Goal: Task Accomplishment & Management: Use online tool/utility

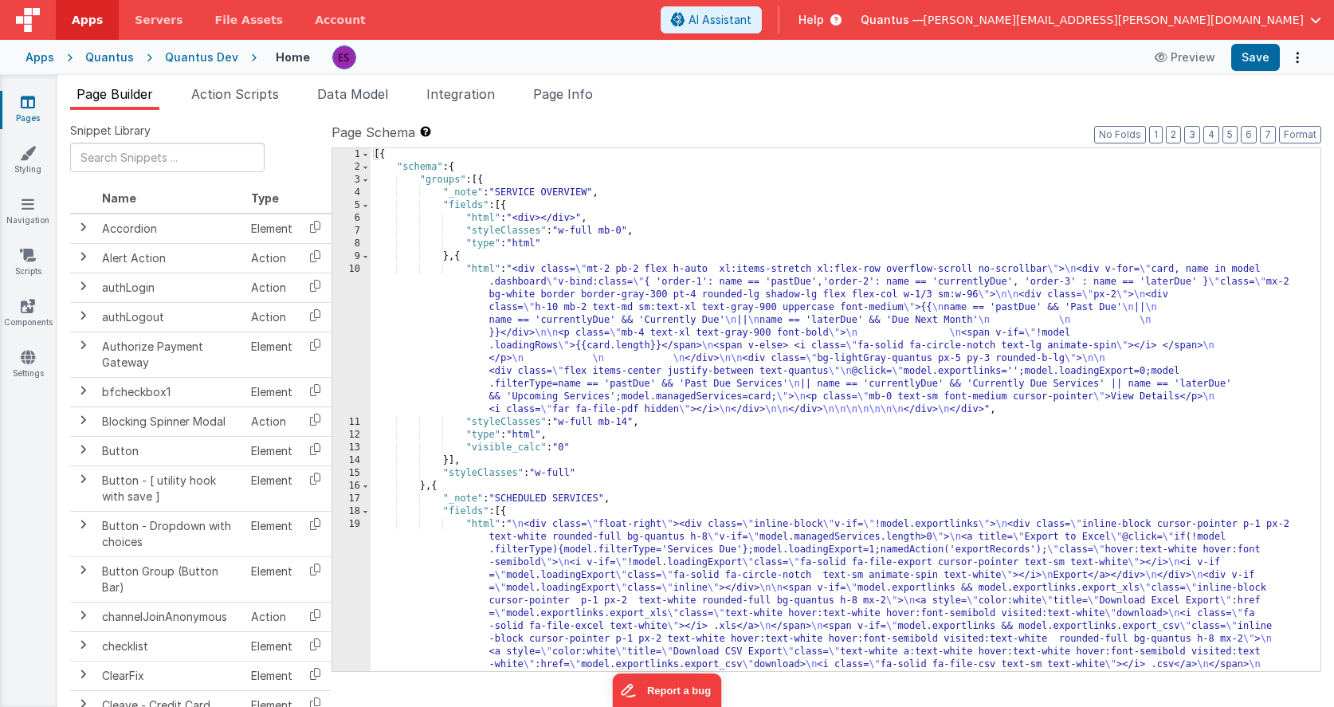
click at [27, 104] on icon at bounding box center [28, 102] width 14 height 16
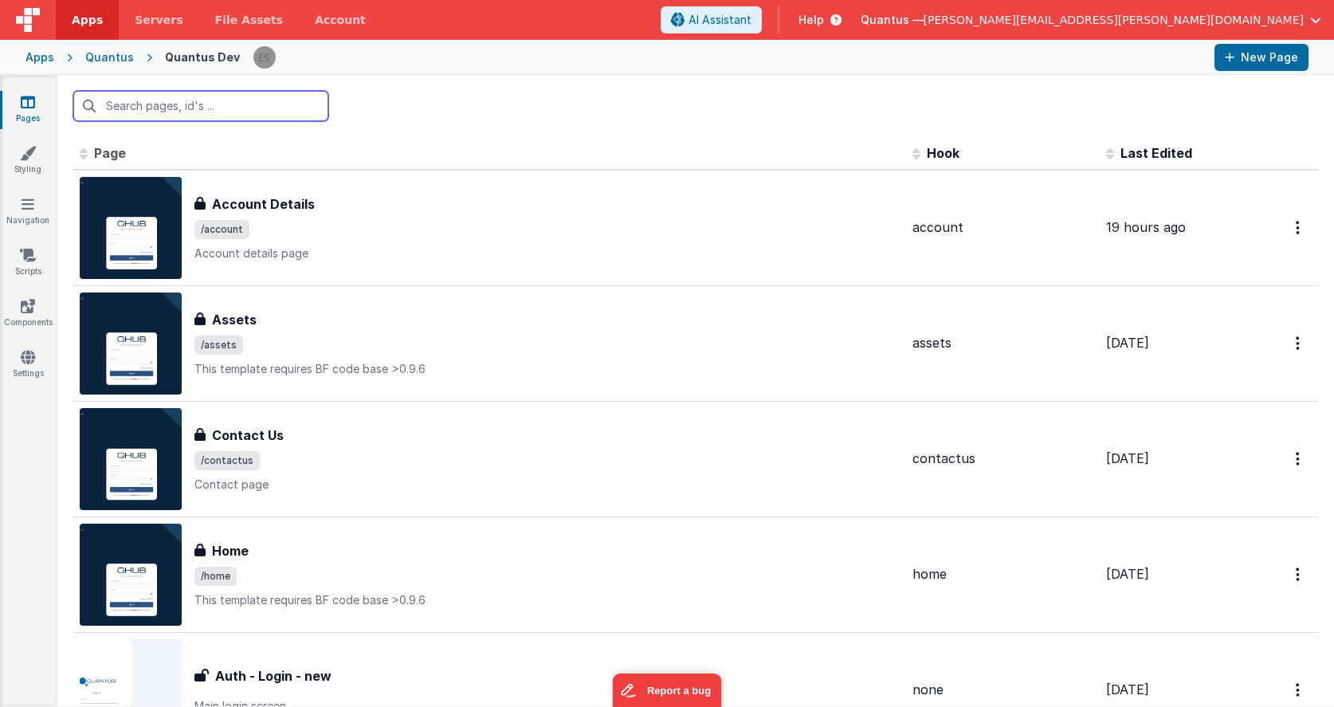
click at [229, 112] on input "text" at bounding box center [200, 106] width 255 height 30
click at [29, 265] on link "Scripts" at bounding box center [27, 263] width 57 height 32
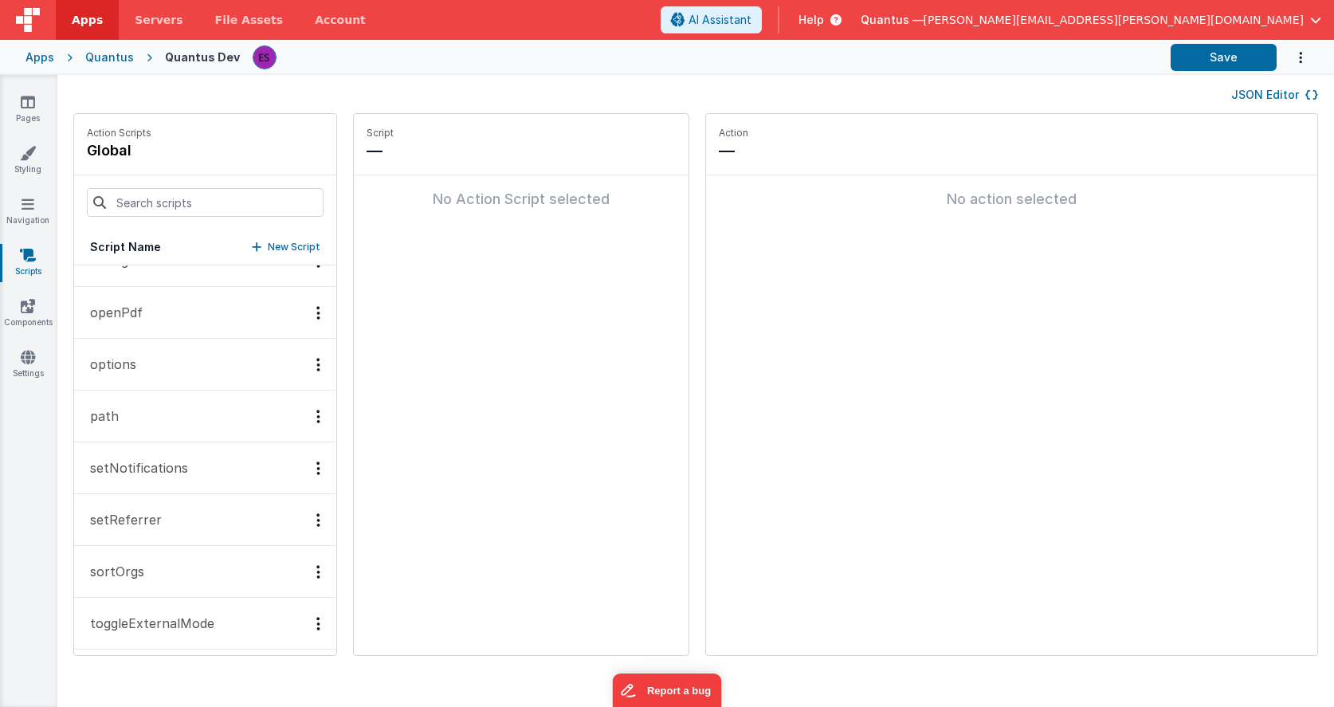
scroll to position [814, 0]
click at [173, 461] on p "setNotifications" at bounding box center [134, 460] width 108 height 19
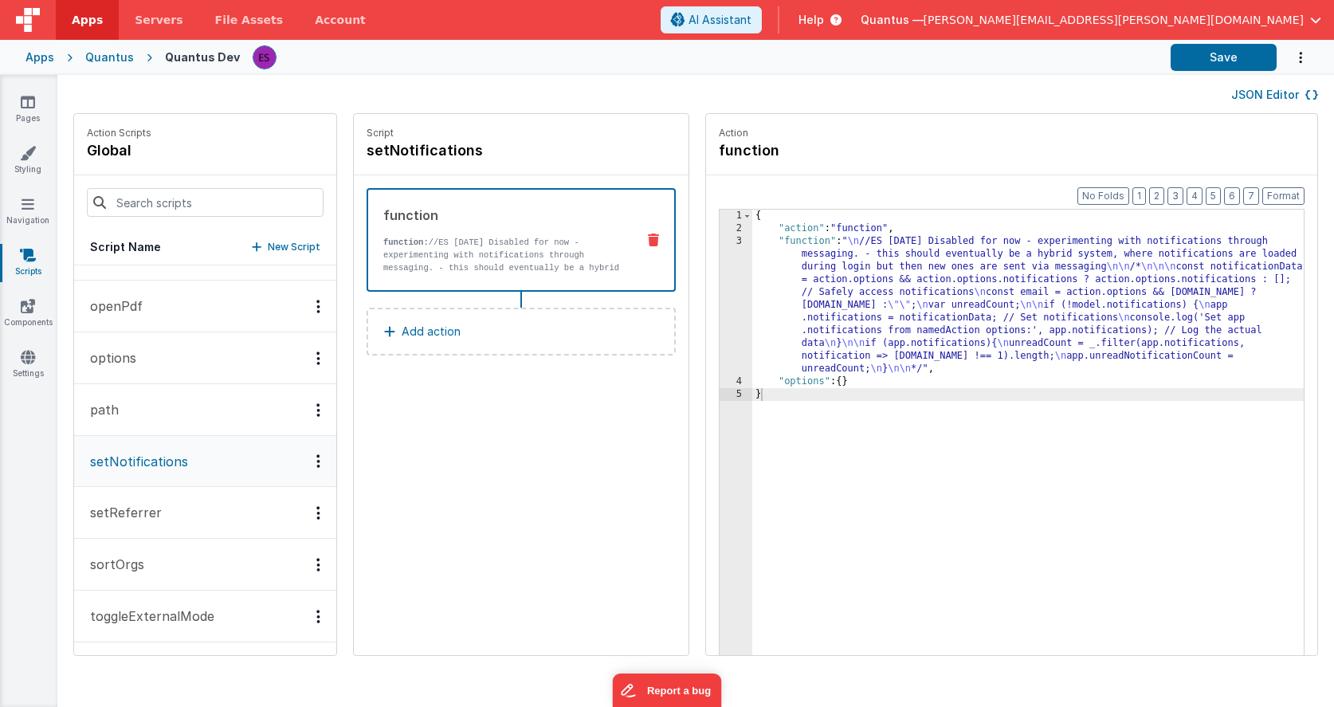
scroll to position [813, 0]
click at [792, 286] on div "{ "action" : "function" , "function" : " \n //ES [DATE] Disabled for now - expe…" at bounding box center [1030, 470] width 557 height 520
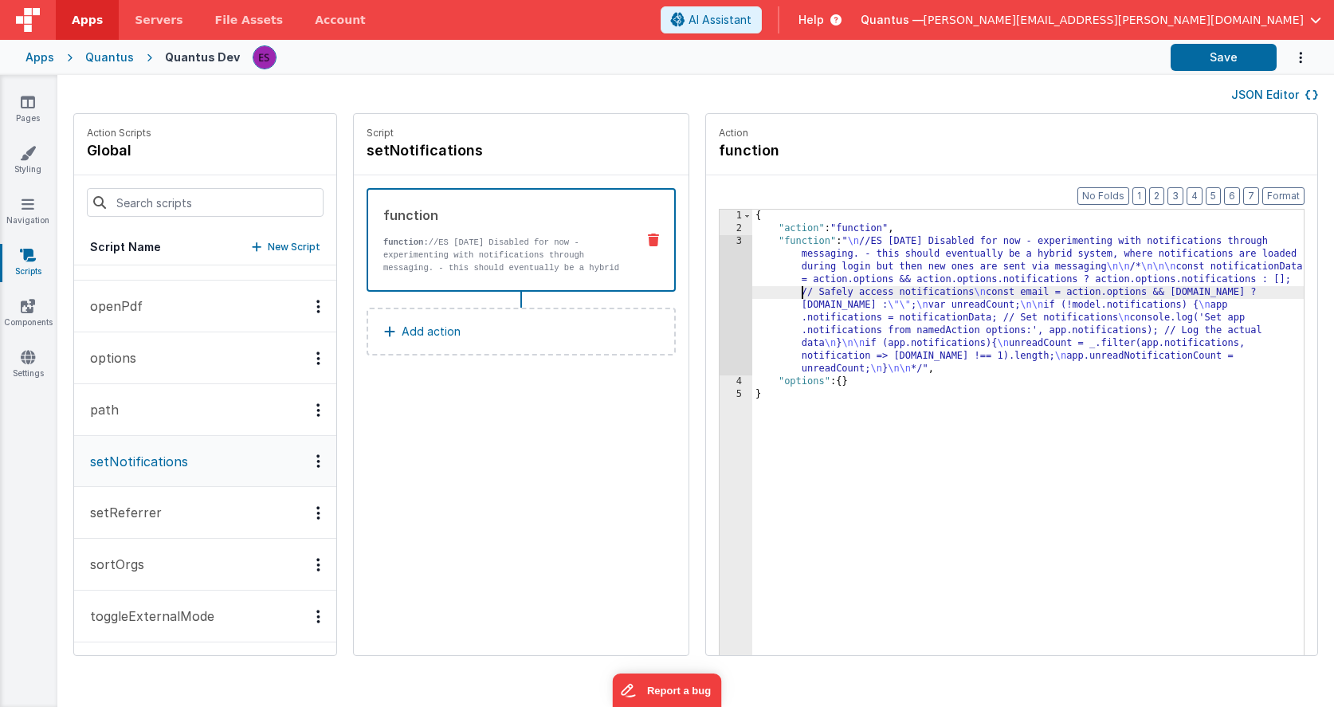
click at [724, 303] on div "3" at bounding box center [735, 305] width 33 height 140
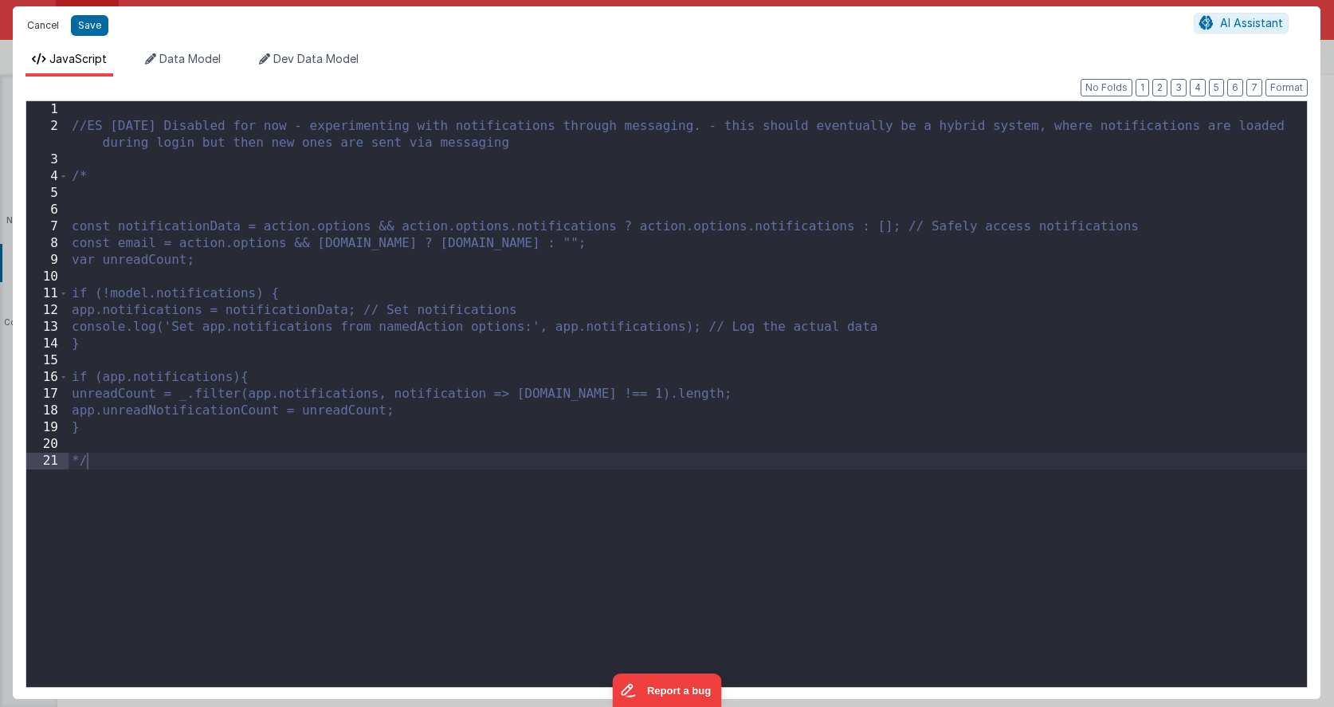
click at [41, 22] on button "Cancel" at bounding box center [43, 25] width 48 height 22
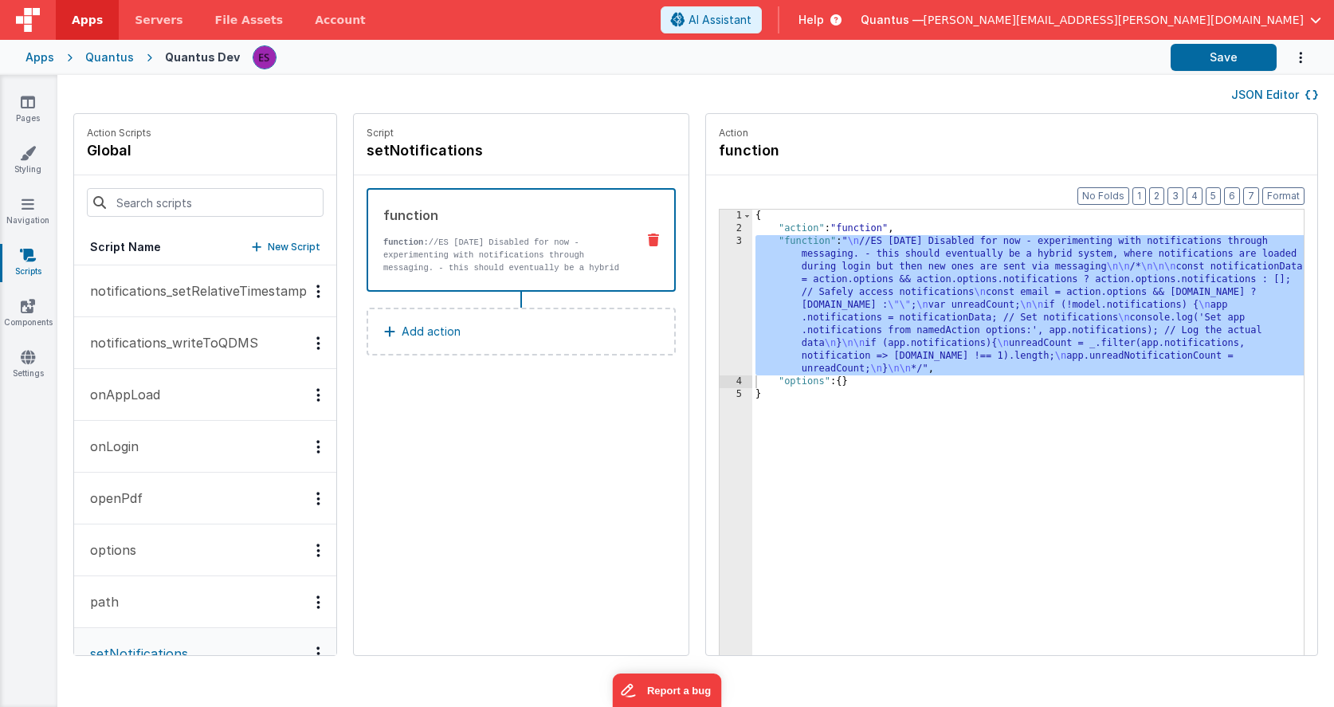
scroll to position [615, 0]
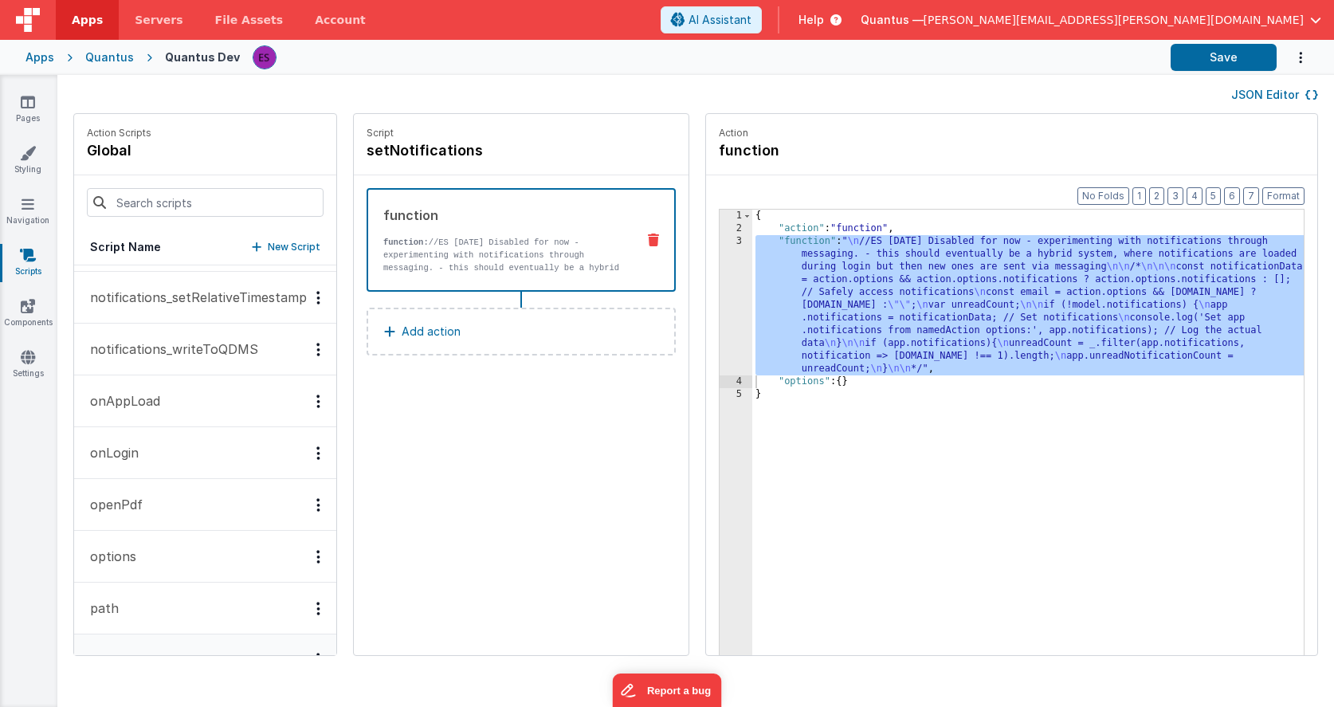
click at [177, 349] on p "notifications_writeToQDMS" at bounding box center [169, 348] width 178 height 19
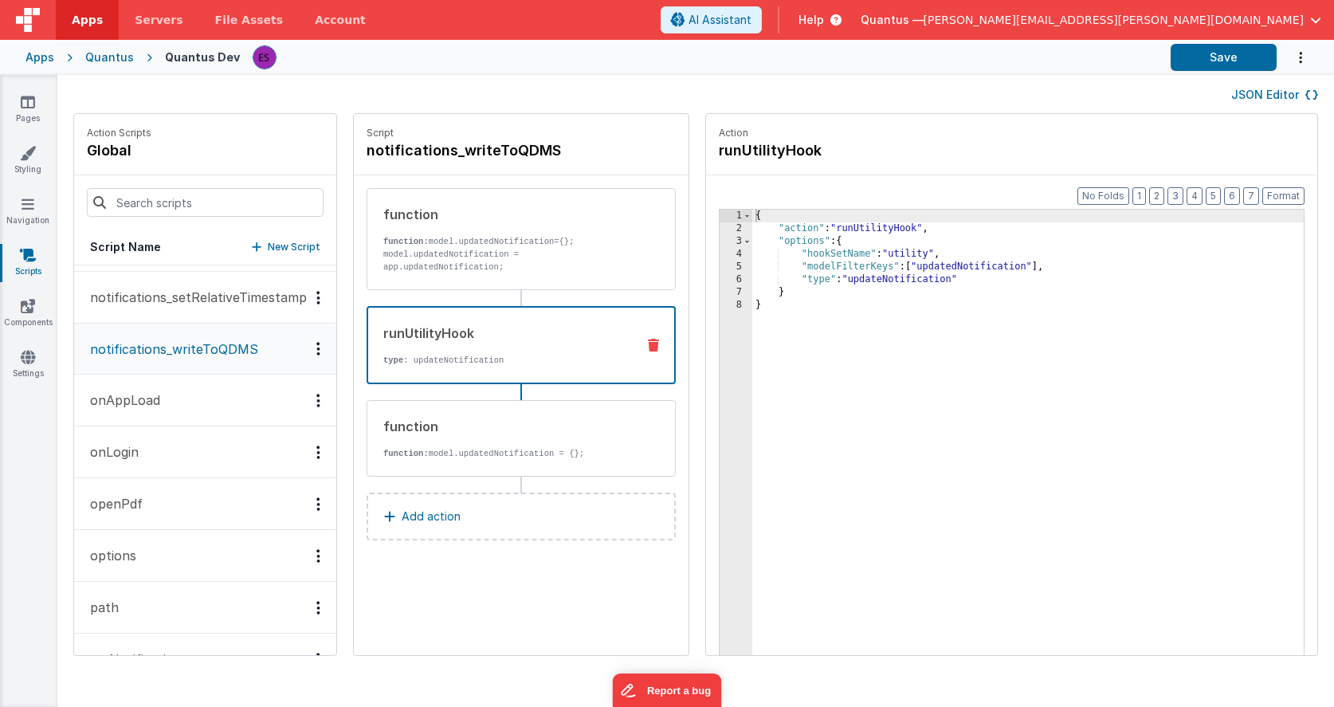
click at [468, 326] on div "runUtilityHook" at bounding box center [503, 332] width 240 height 19
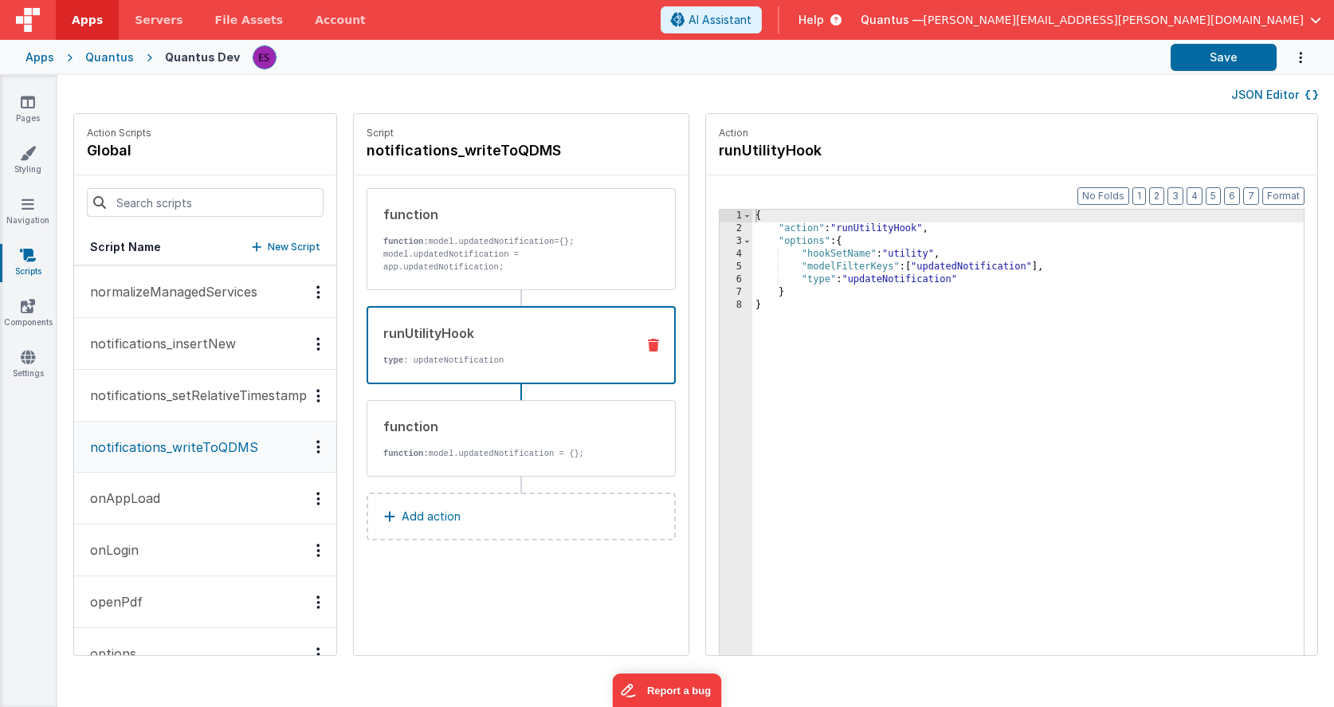
scroll to position [501, 0]
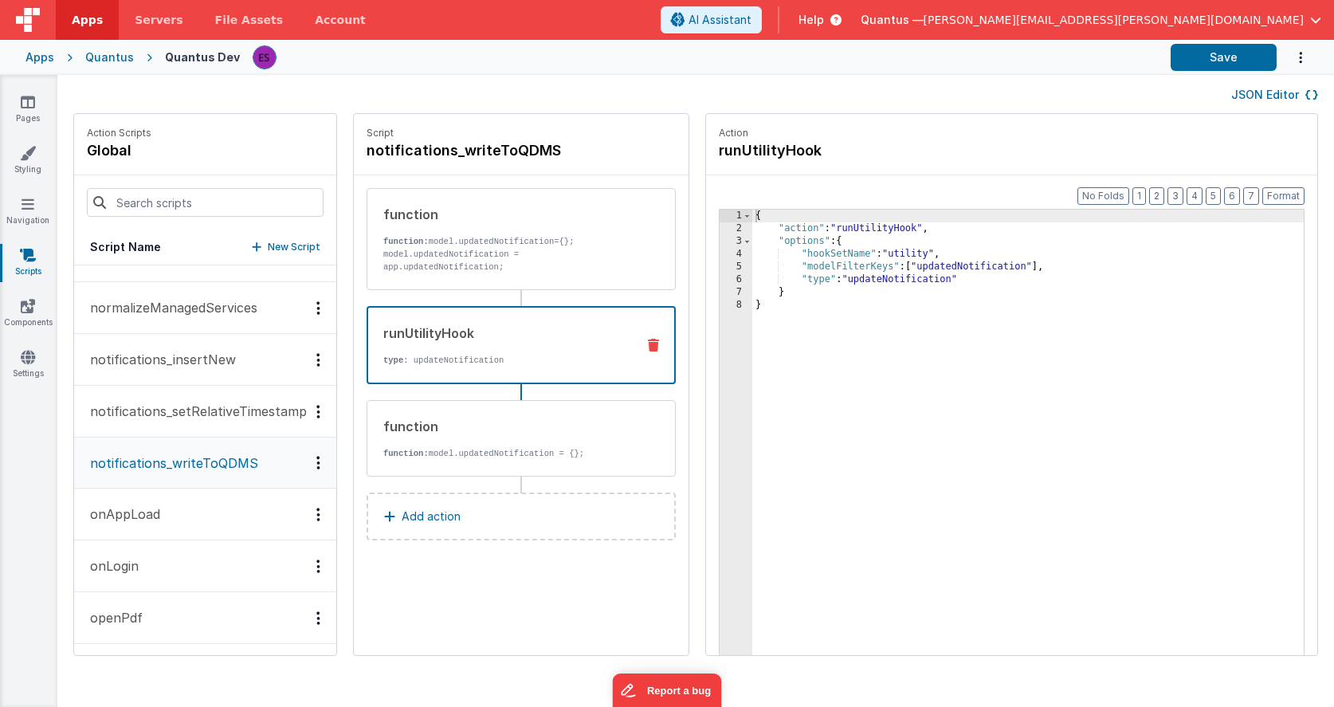
click at [177, 352] on p "notifications_insertNew" at bounding box center [157, 359] width 155 height 19
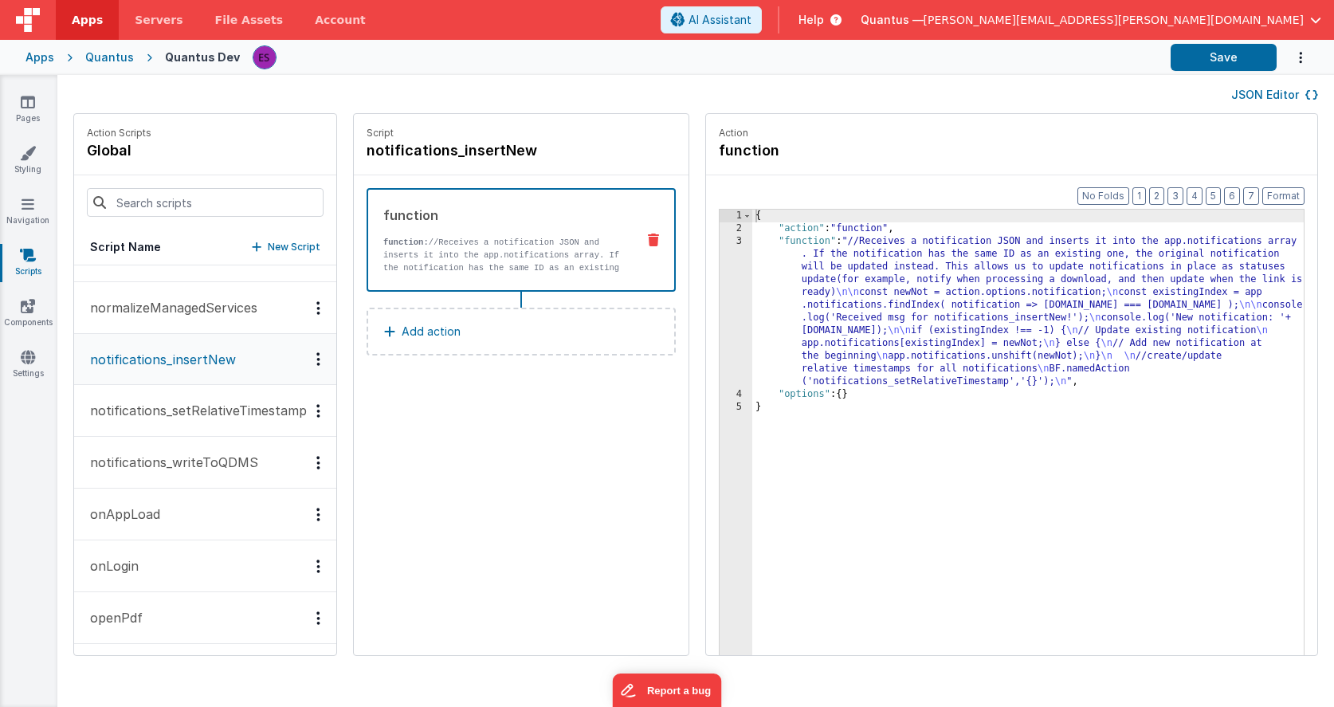
click at [912, 298] on div "{ "action" : "function" , "function" : "//Receives a notification JSON and inse…" at bounding box center [1030, 470] width 557 height 520
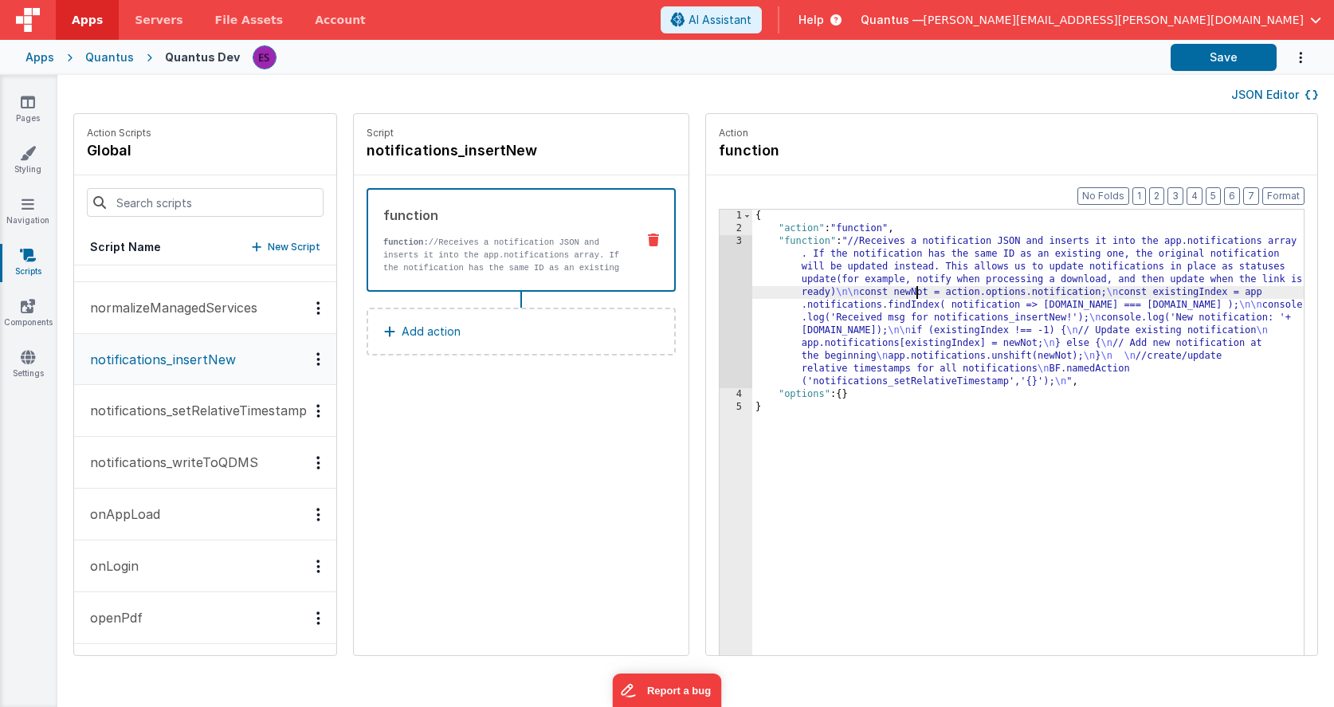
click at [723, 321] on div "3" at bounding box center [735, 311] width 33 height 153
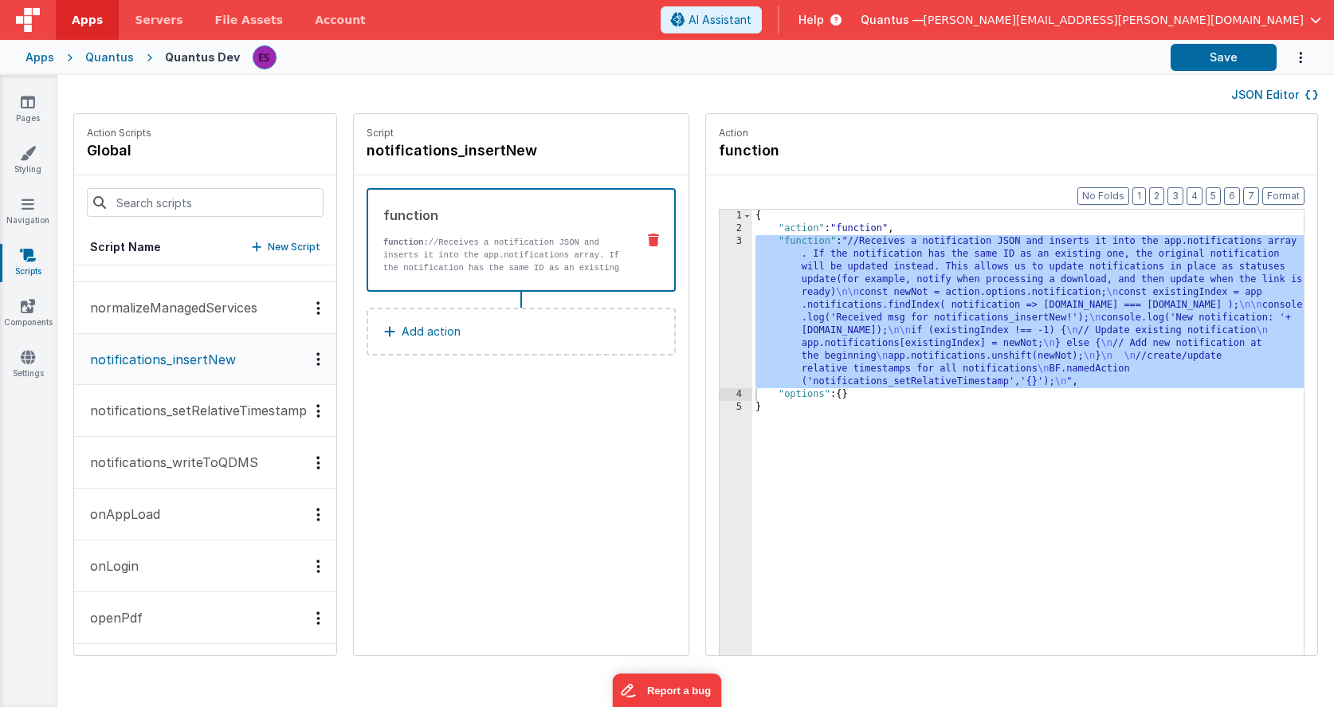
click at [819, 296] on div "{ "action" : "function" , "function" : "//Receives a notification JSON and inse…" at bounding box center [1030, 470] width 557 height 520
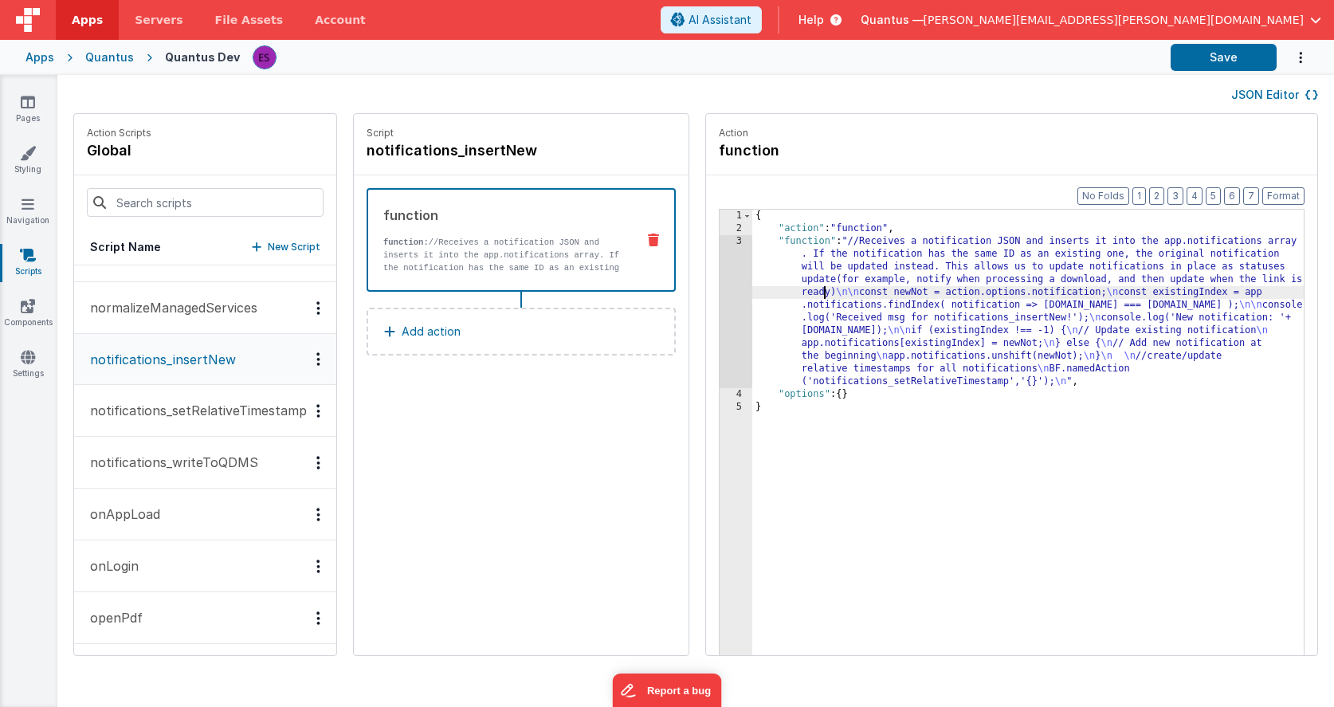
click at [721, 310] on div "3" at bounding box center [735, 311] width 33 height 153
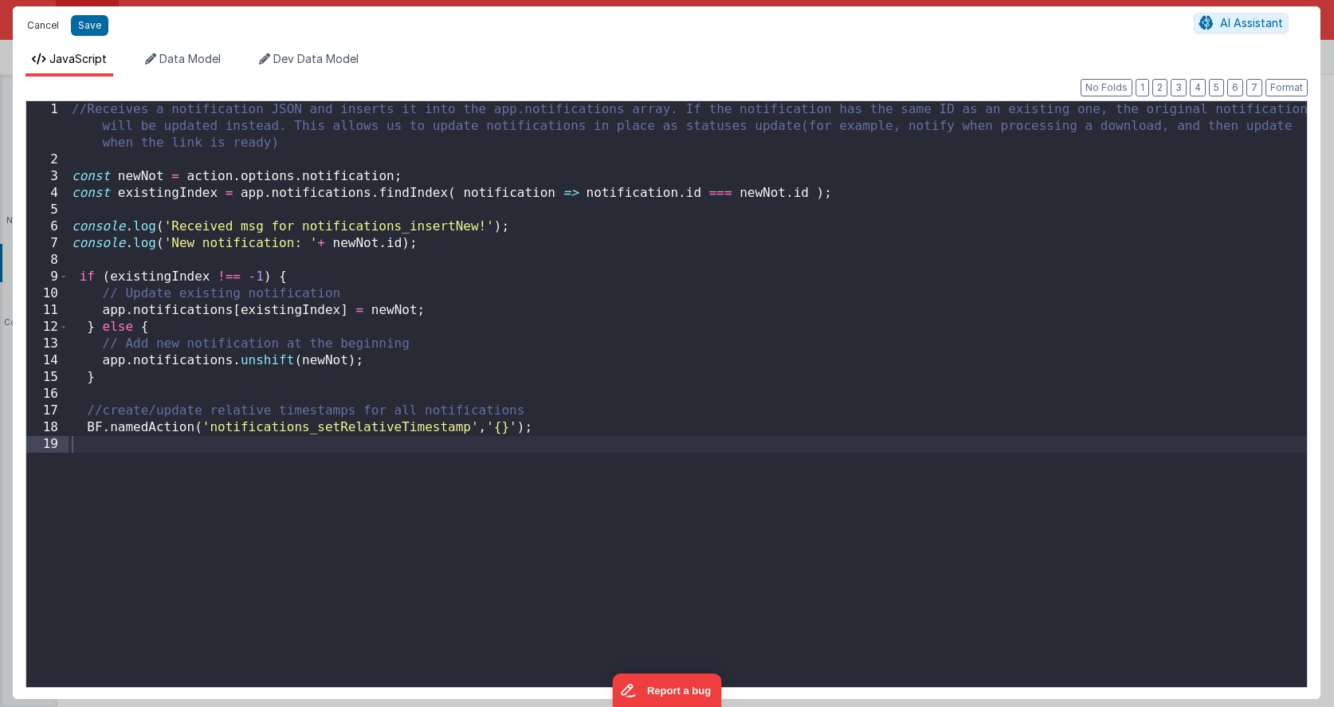
click at [55, 24] on button "Cancel" at bounding box center [43, 25] width 48 height 22
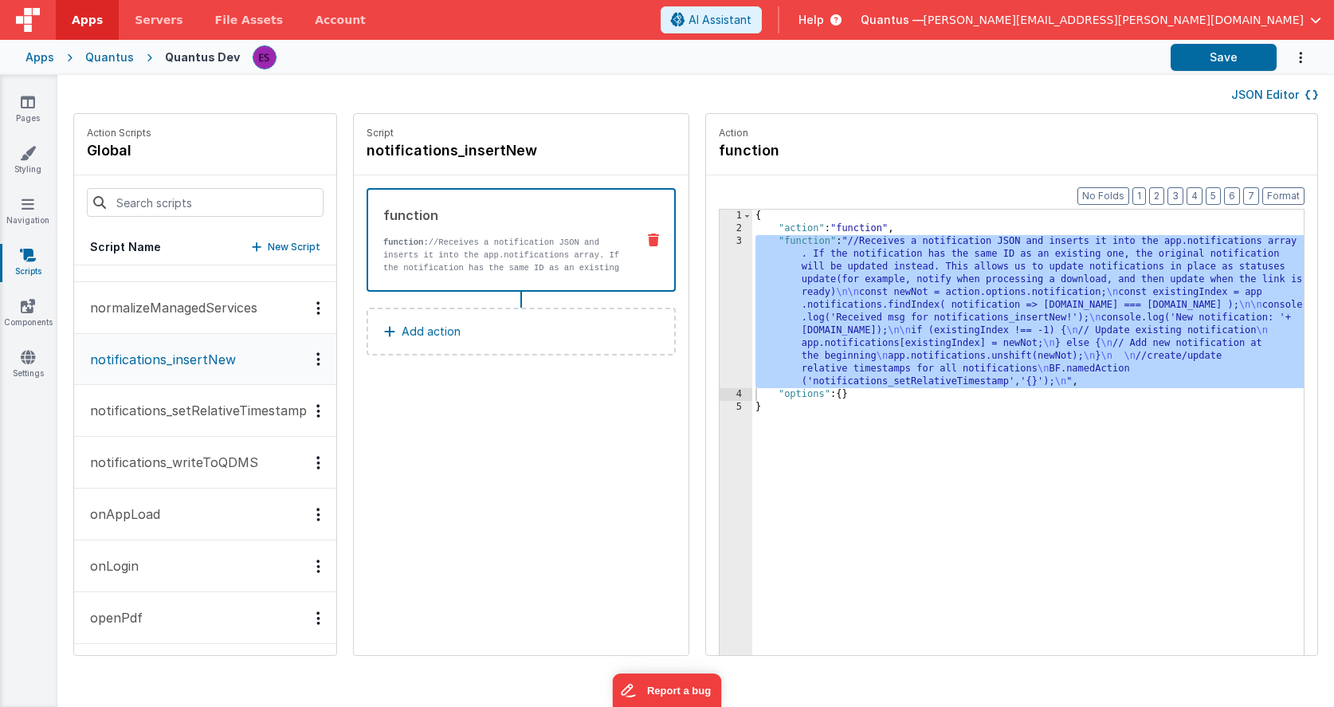
click at [94, 58] on div "Quantus" at bounding box center [109, 57] width 49 height 16
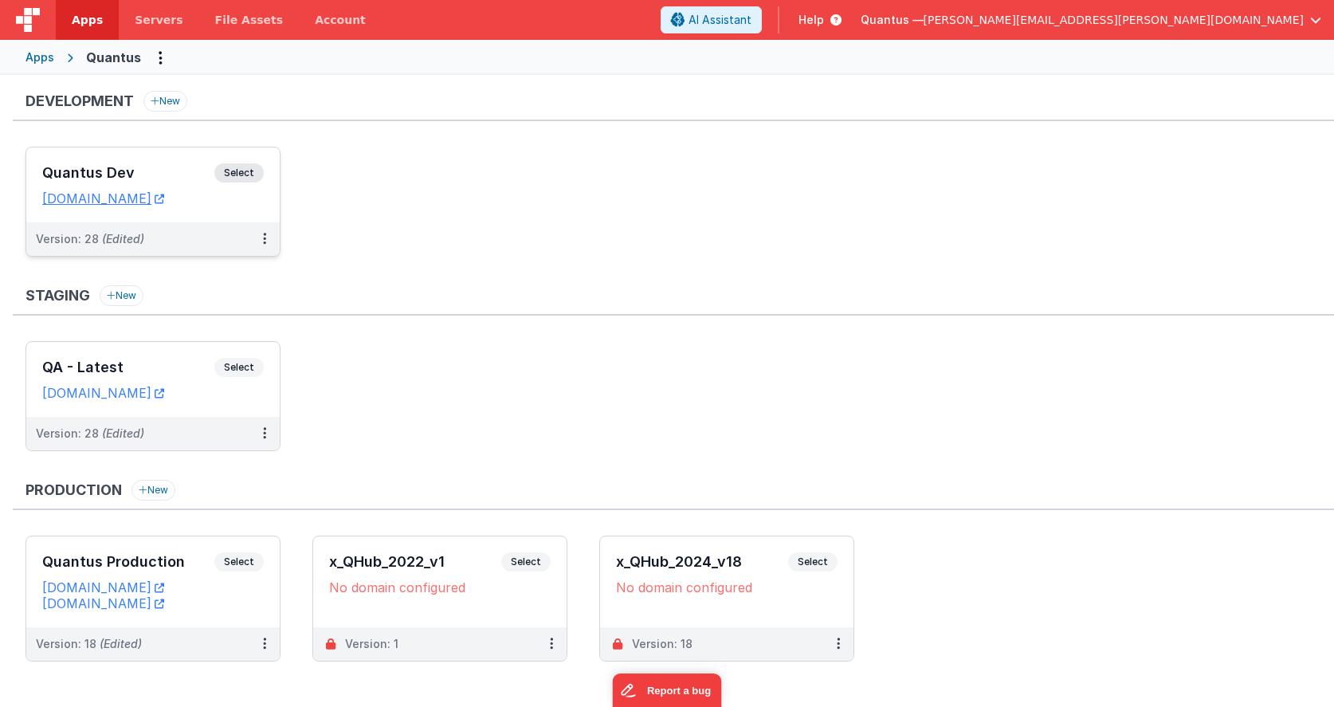
click at [113, 156] on div "Quantus Dev Select URLs [DOMAIN_NAME]" at bounding box center [152, 184] width 253 height 75
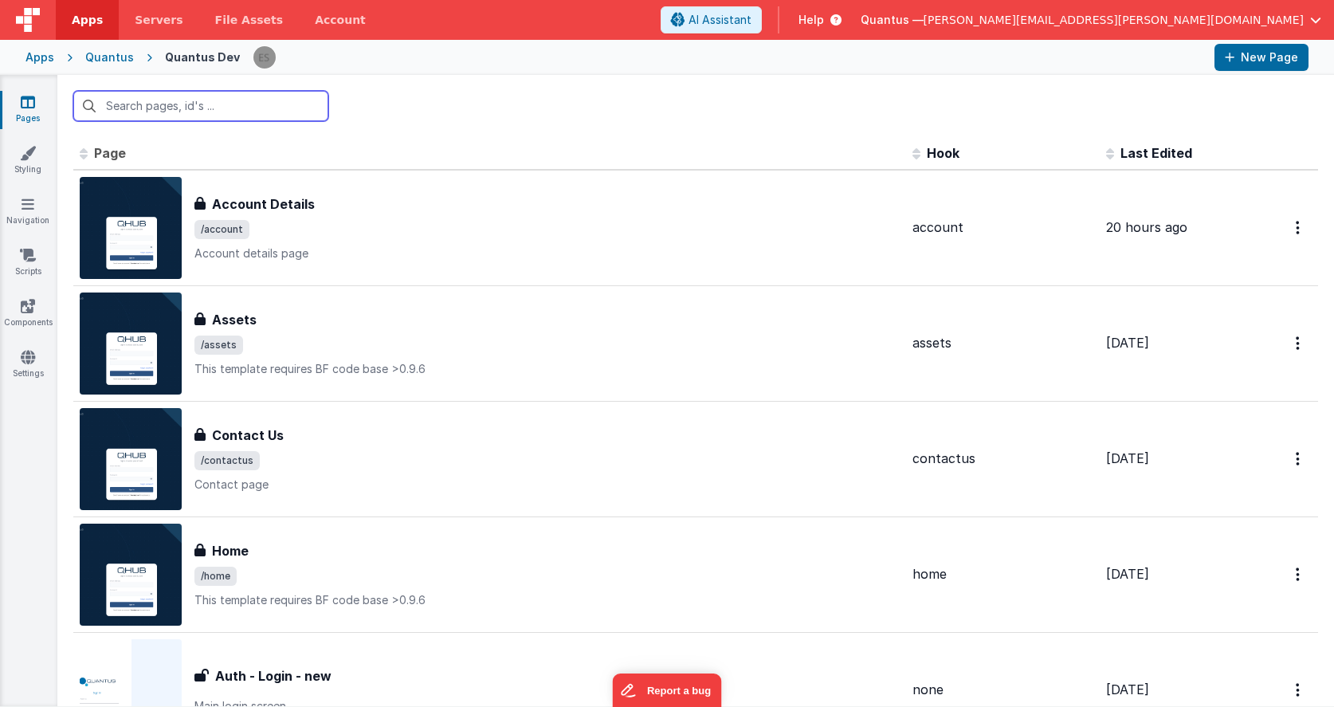
click at [165, 106] on input "text" at bounding box center [200, 106] width 255 height 30
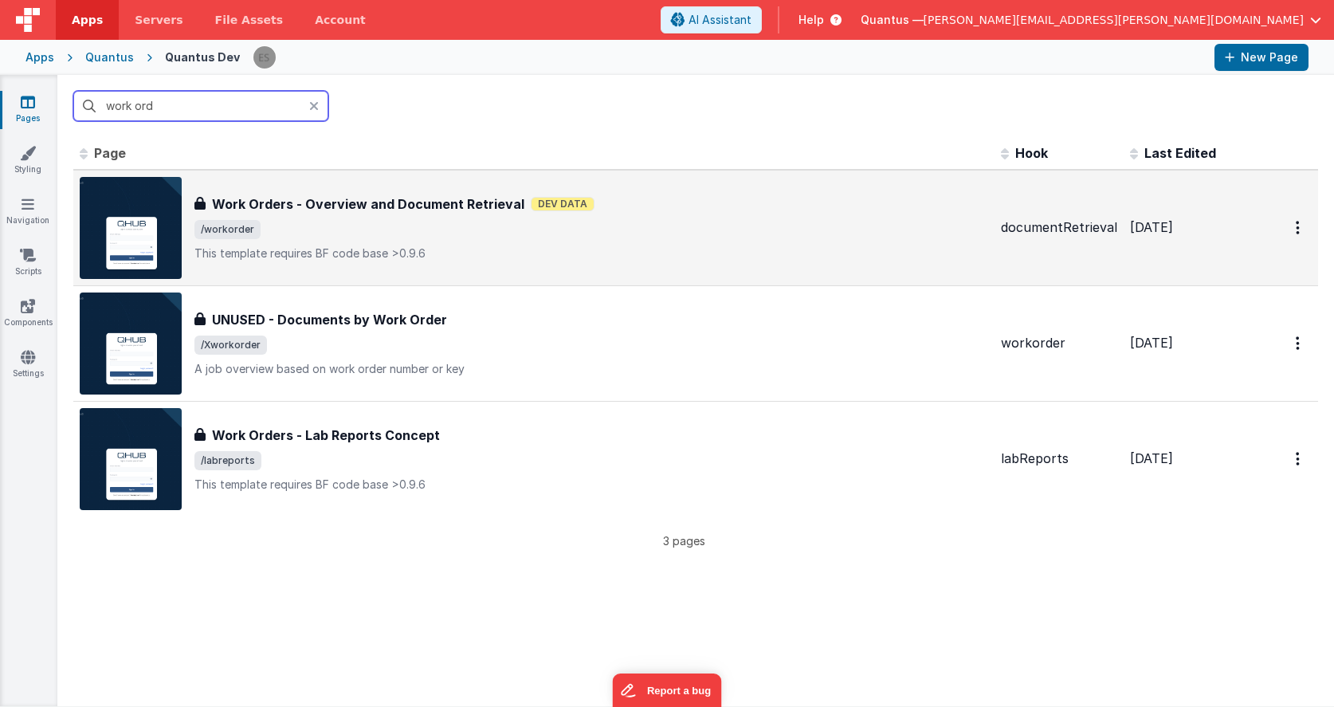
type input "work ord"
click at [468, 229] on span "/workorder" at bounding box center [591, 229] width 794 height 19
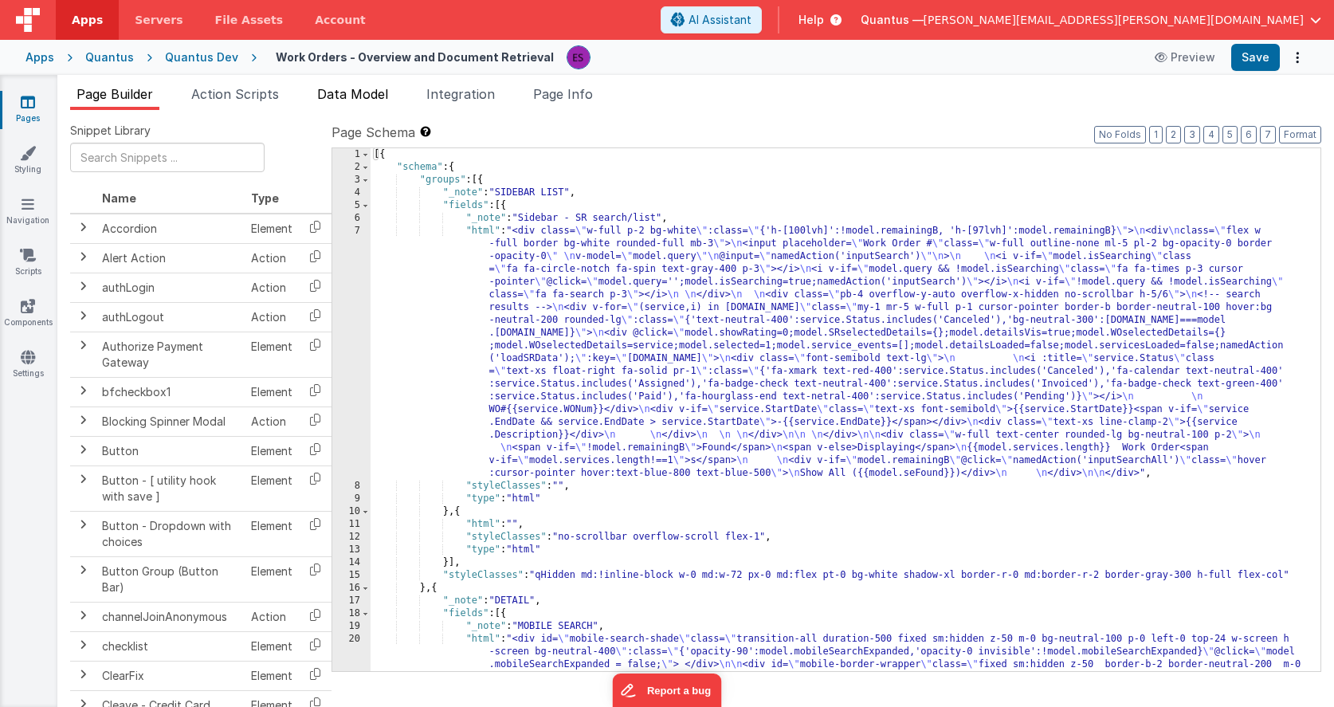
click at [357, 104] on li "Data Model" at bounding box center [353, 96] width 84 height 25
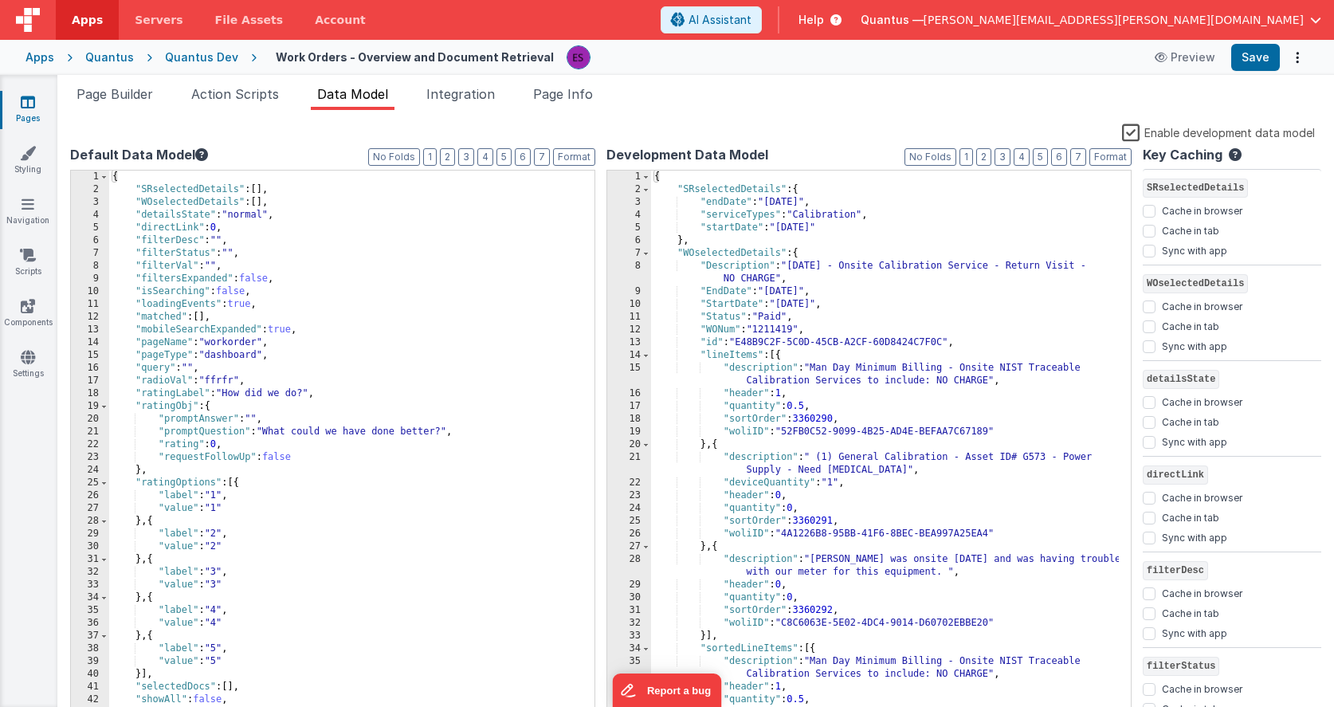
click at [1114, 133] on label "Enable development data model" at bounding box center [1218, 132] width 193 height 18
click at [0, 0] on input "Enable development data model" at bounding box center [0, 0] width 0 height 0
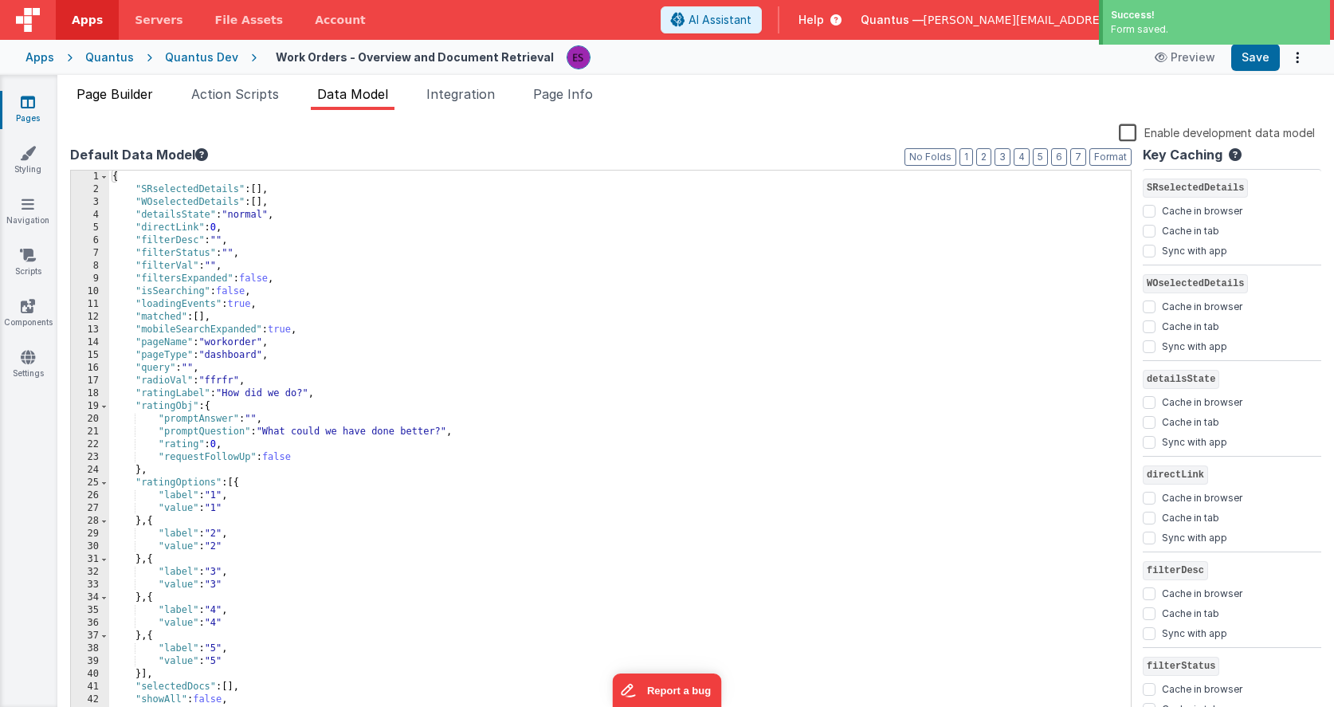
click at [144, 94] on span "Page Builder" at bounding box center [114, 94] width 76 height 16
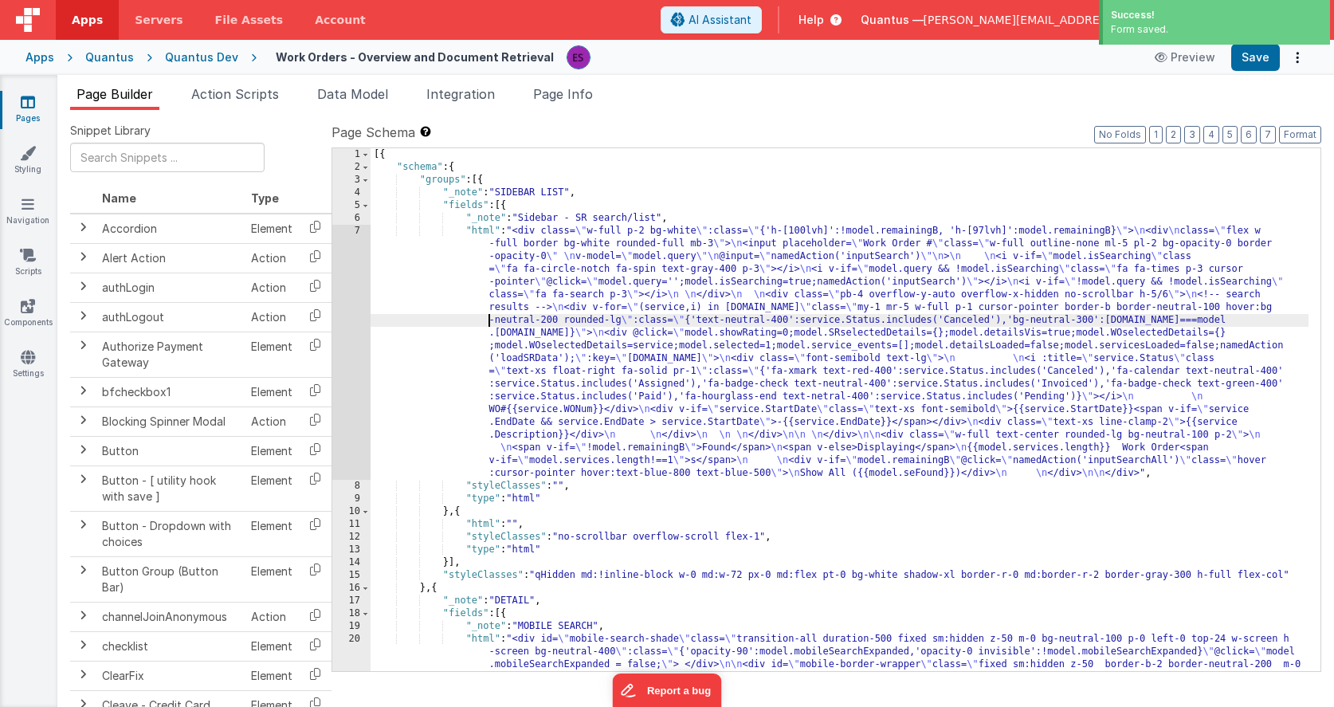
click at [432, 318] on div "[{ "schema" : { "groups" : [{ "_note" : "SIDEBAR LIST" , "fields" : [{ "_note" …" at bounding box center [839, 607] width 938 height 918
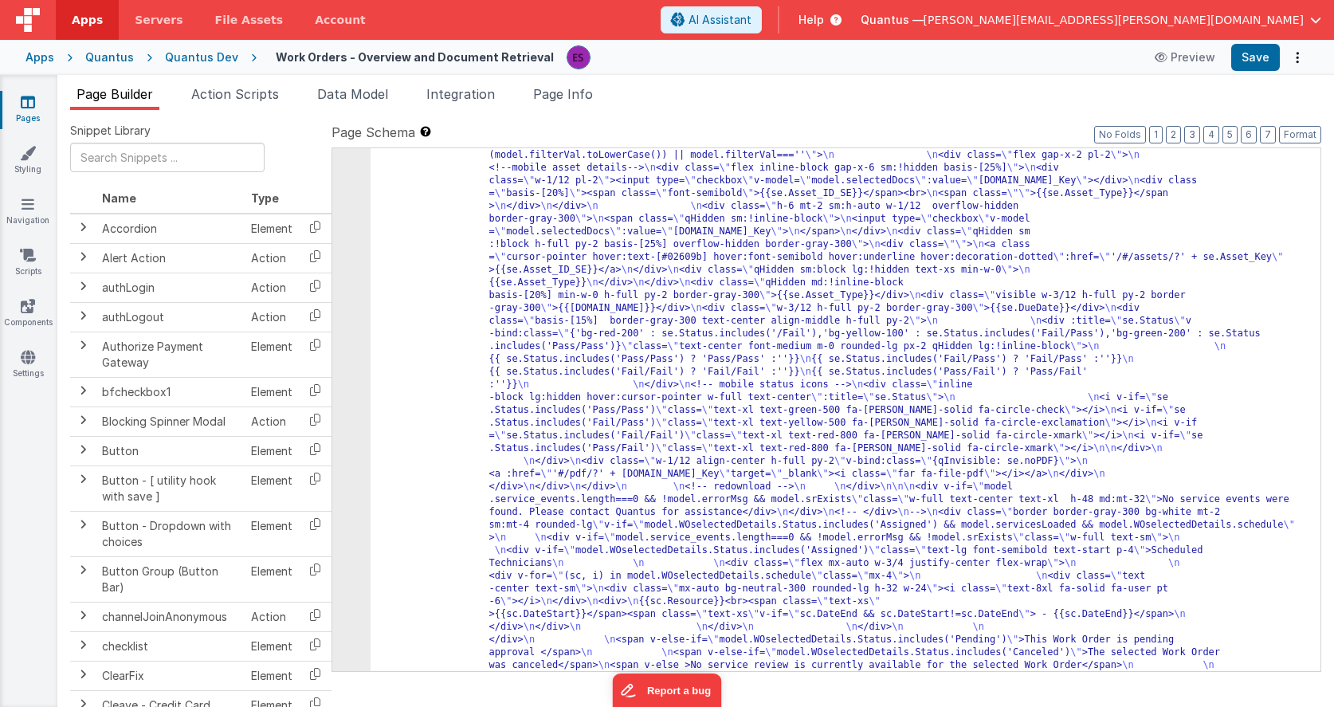
scroll to position [3504, 0]
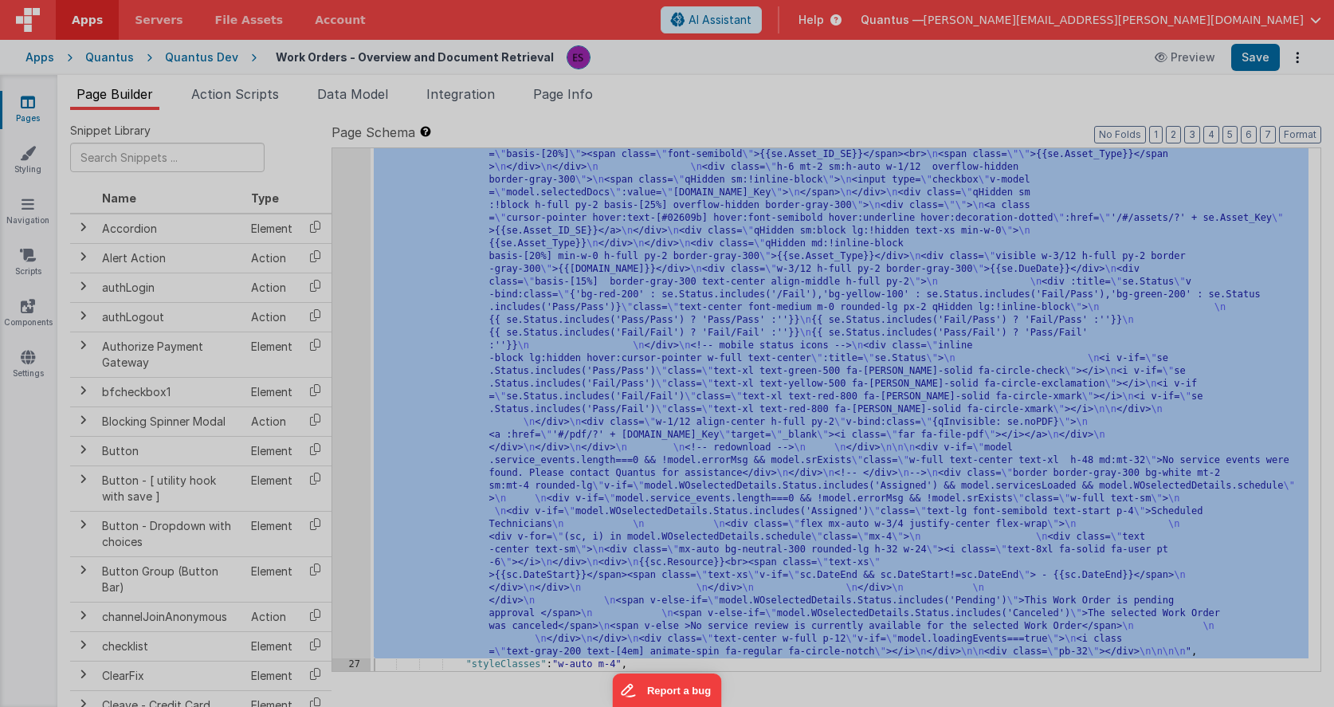
scroll to position [3506, 0]
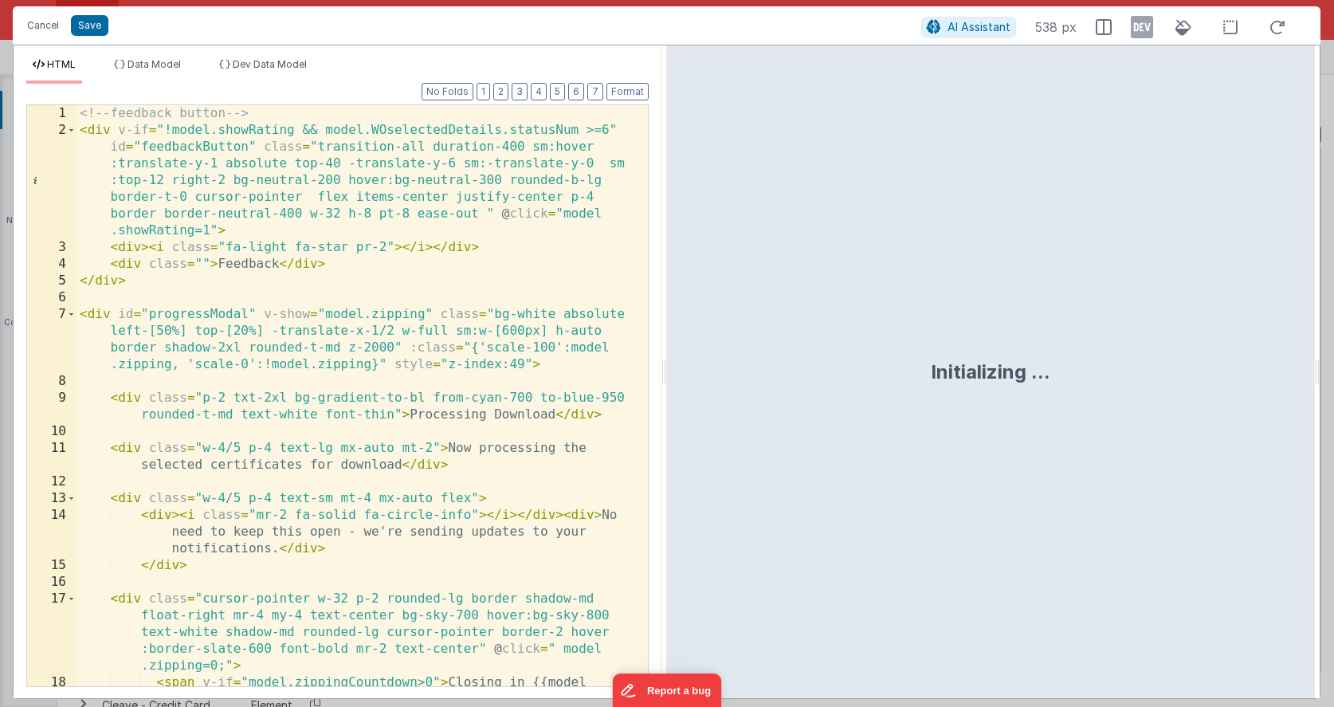
click at [349, 332] on div "<!-- feedback button --> < div v-if = "!model.showRating && model.WOselectedDet…" at bounding box center [355, 420] width 559 height 631
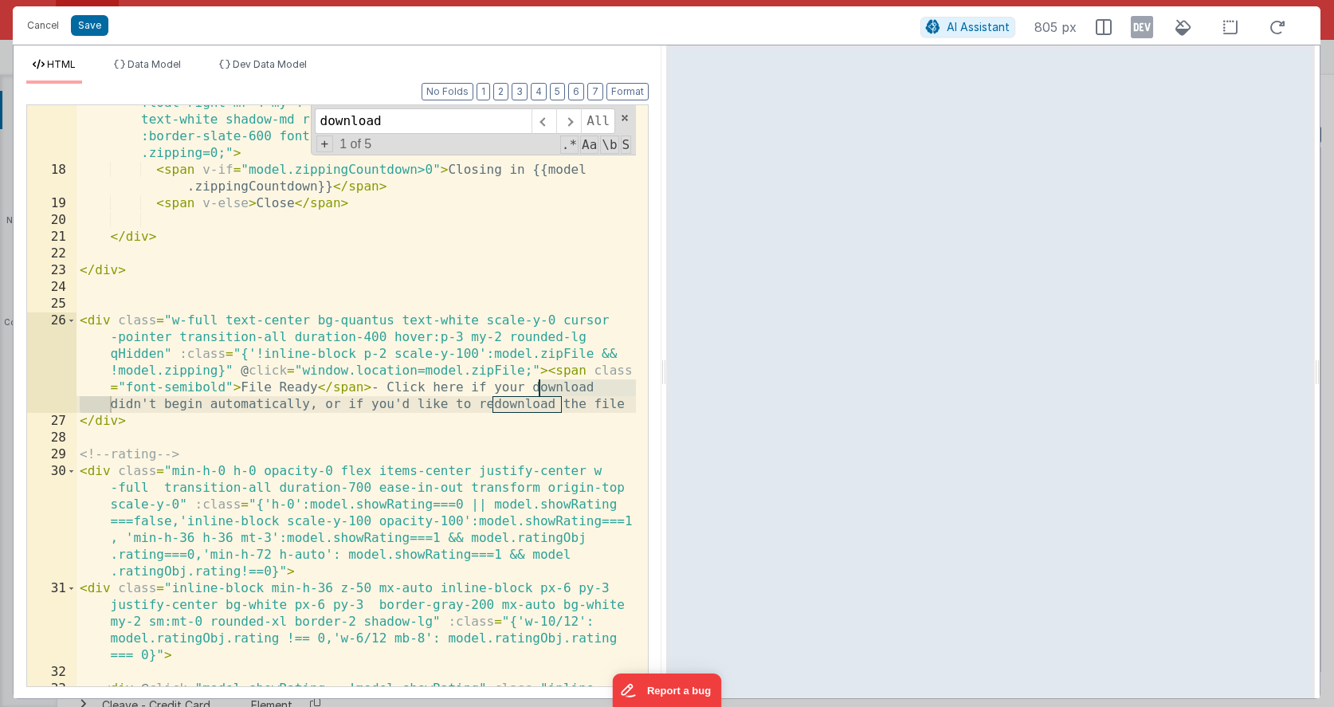
scroll to position [513, 0]
type input "download"
click at [535, 121] on span at bounding box center [543, 120] width 25 height 25
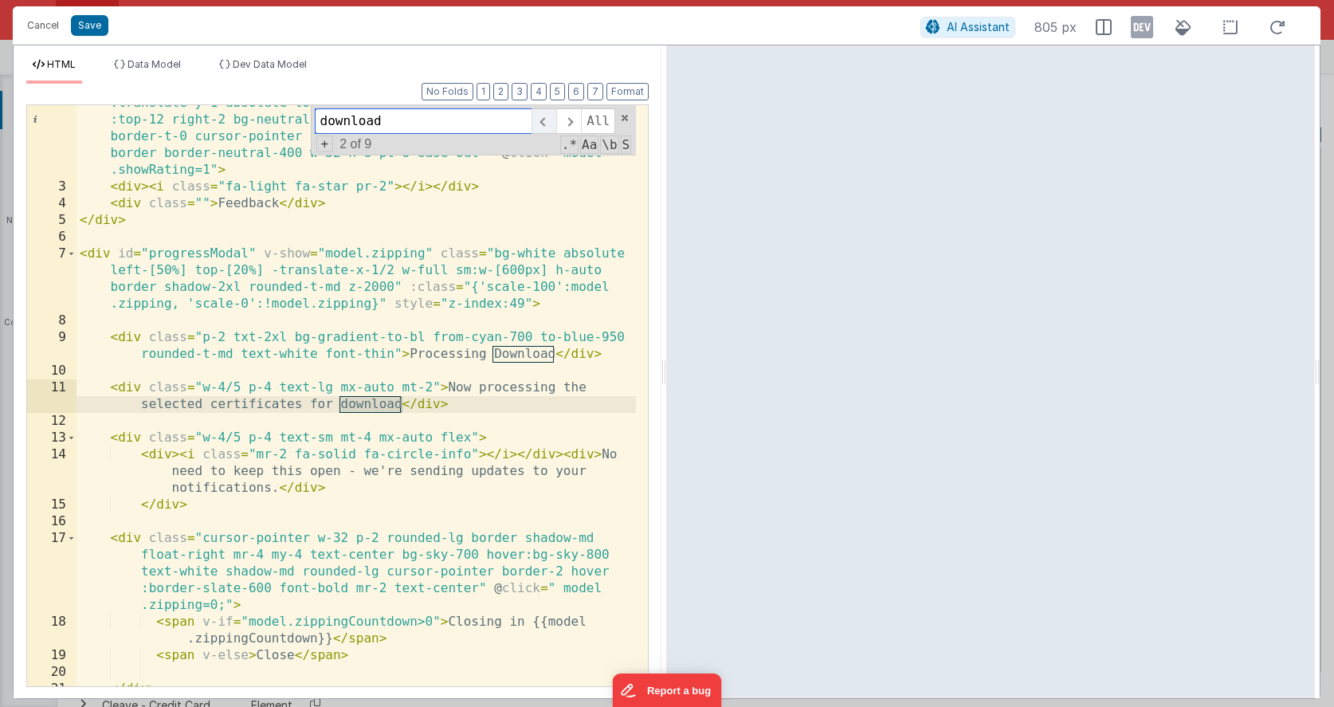
scroll to position [61, 0]
click at [535, 121] on span at bounding box center [543, 120] width 25 height 25
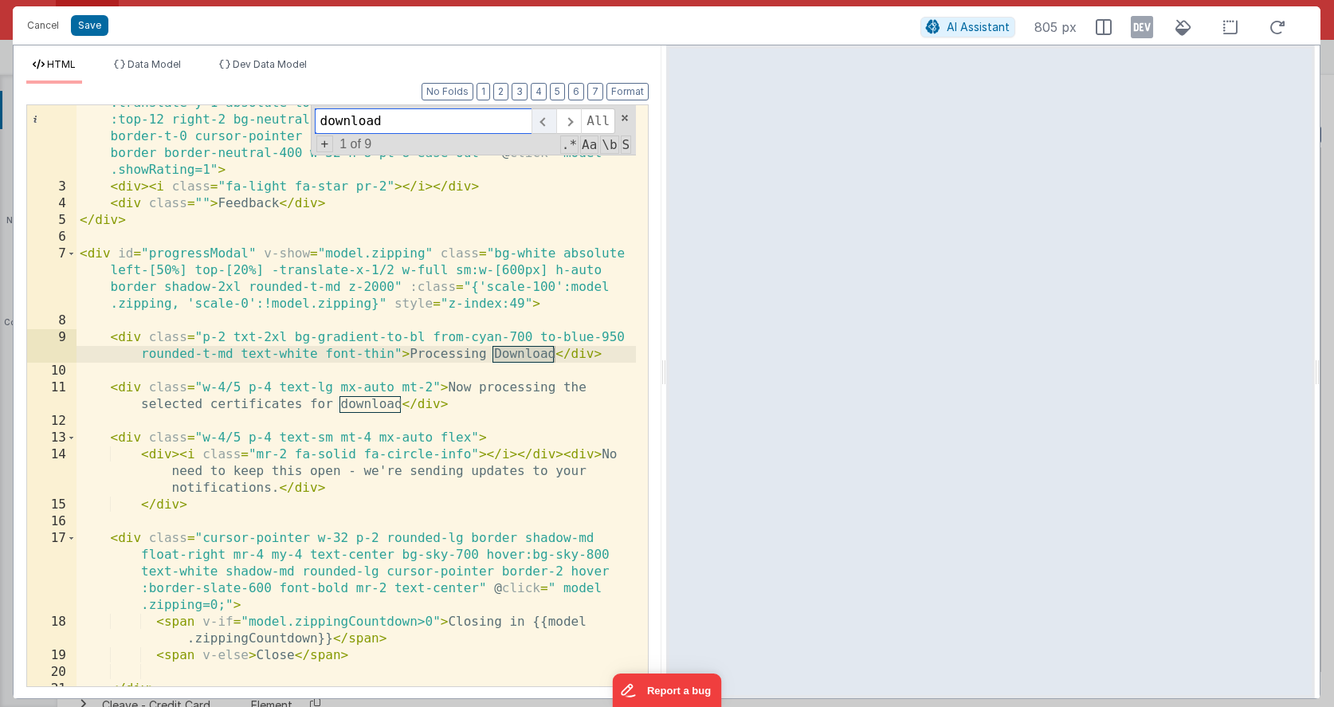
click at [535, 121] on span at bounding box center [543, 120] width 25 height 25
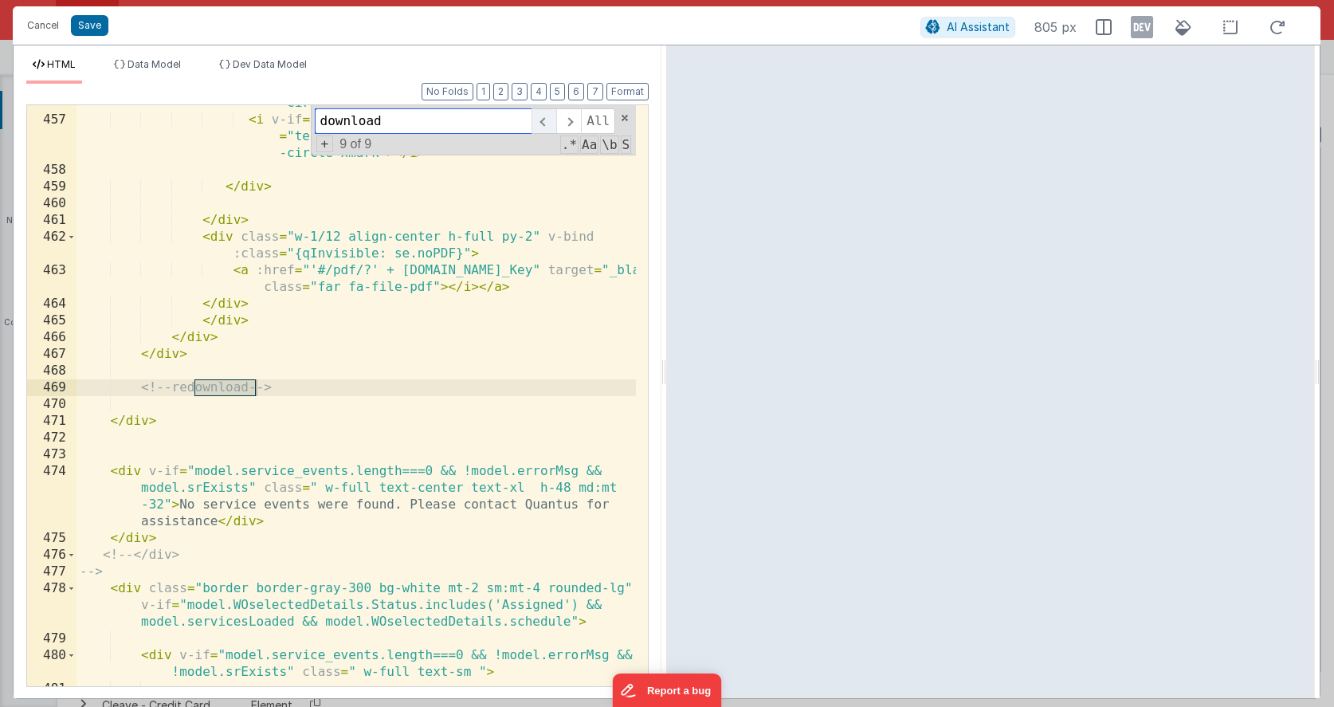
click at [535, 121] on span at bounding box center [543, 120] width 25 height 25
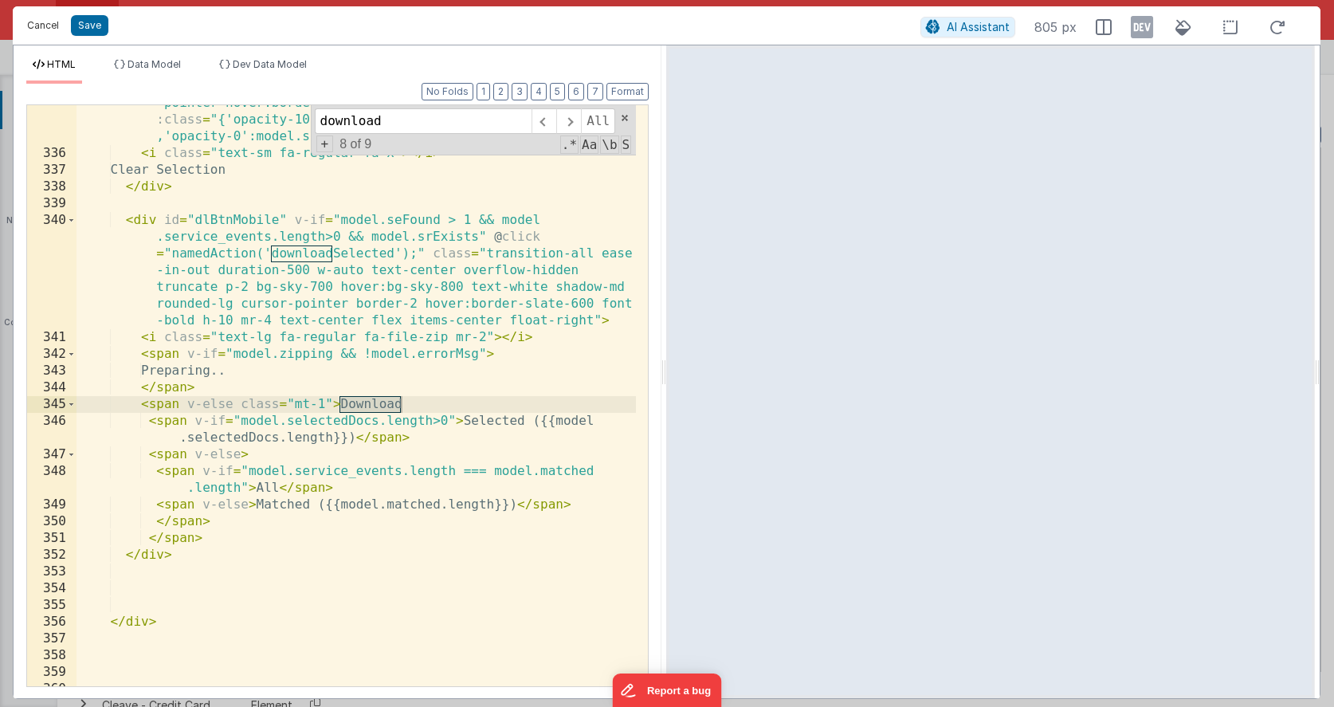
click at [49, 30] on button "Cancel" at bounding box center [43, 25] width 48 height 22
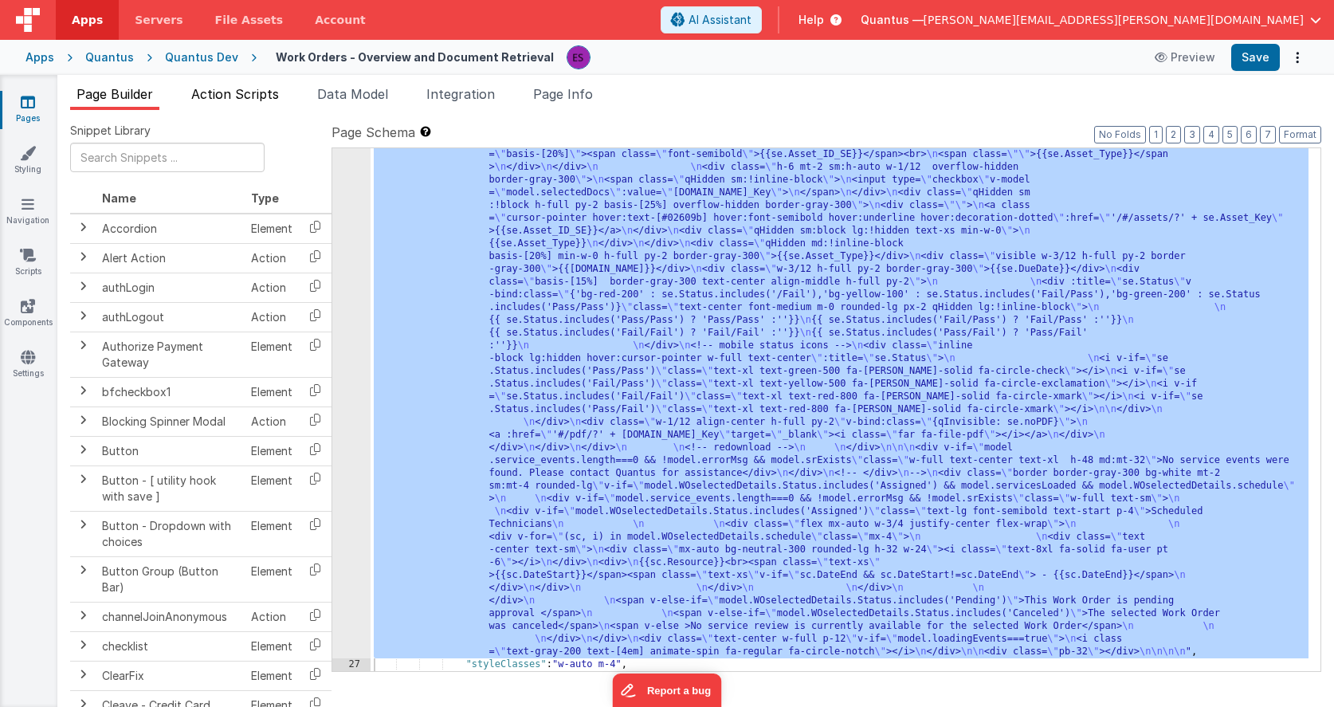
click at [262, 104] on li "Action Scripts" at bounding box center [235, 96] width 100 height 25
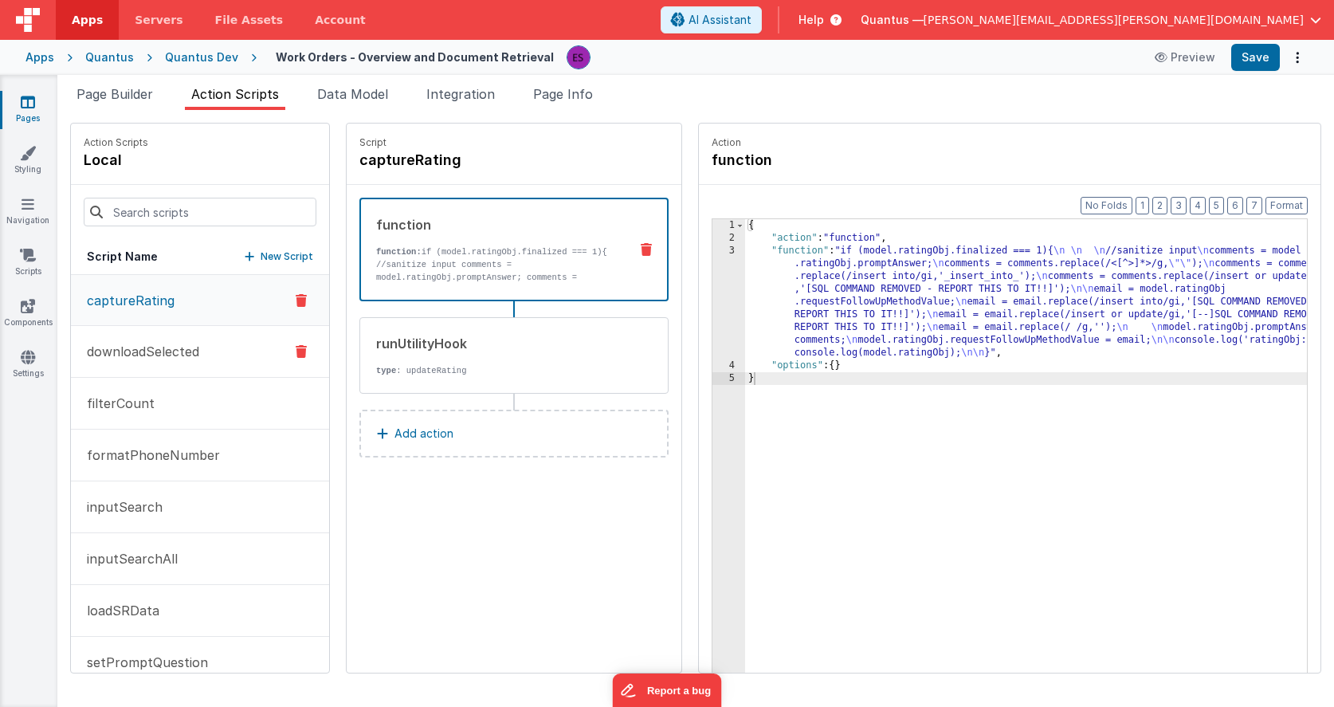
click at [170, 336] on button "downloadSelected" at bounding box center [200, 352] width 258 height 52
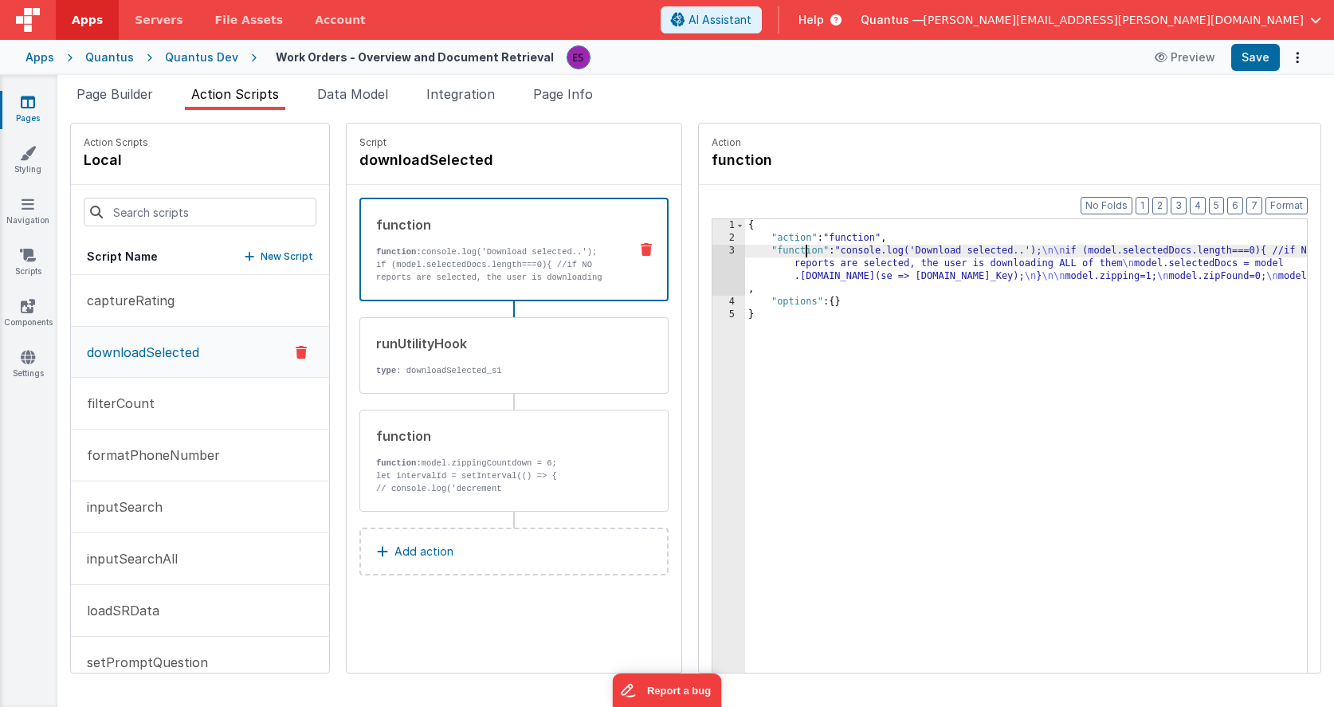
click at [768, 256] on div "{ "action" : "function" , "function" : "console.log('Download selected..'); \n\…" at bounding box center [1046, 483] width 602 height 528
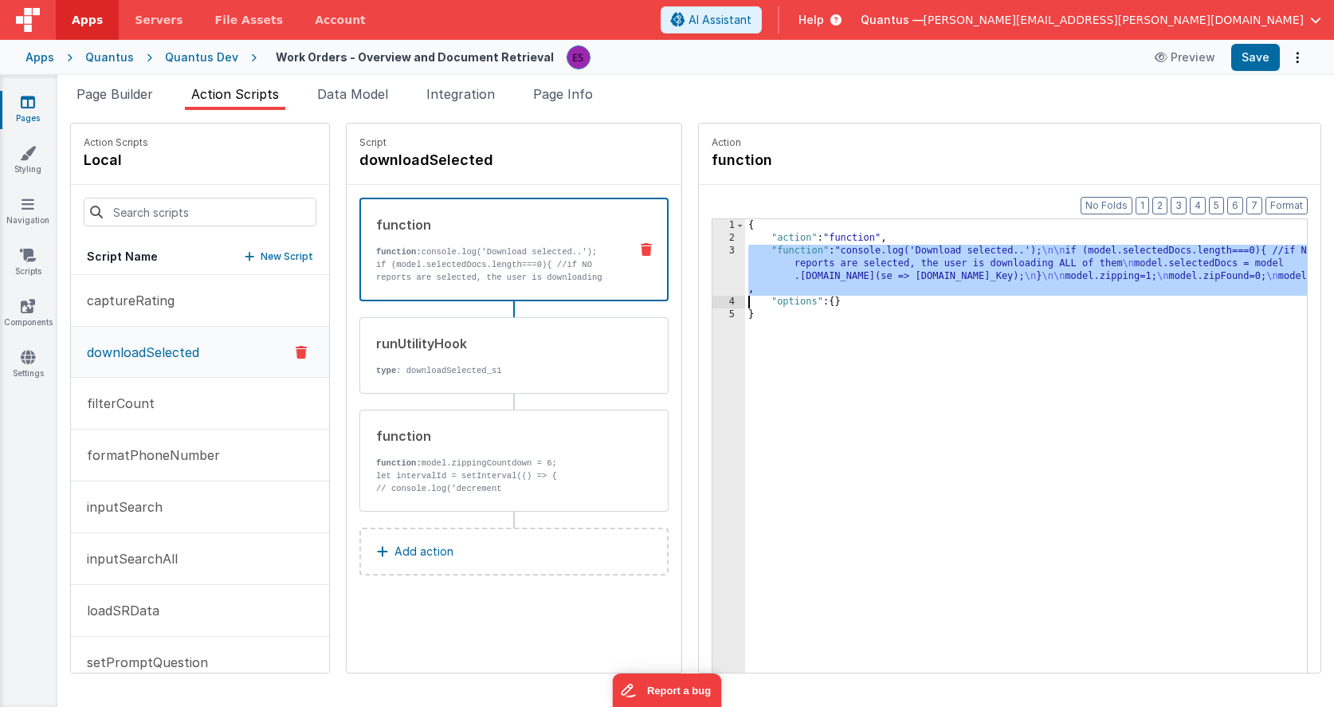
click at [712, 276] on div "3" at bounding box center [728, 270] width 33 height 51
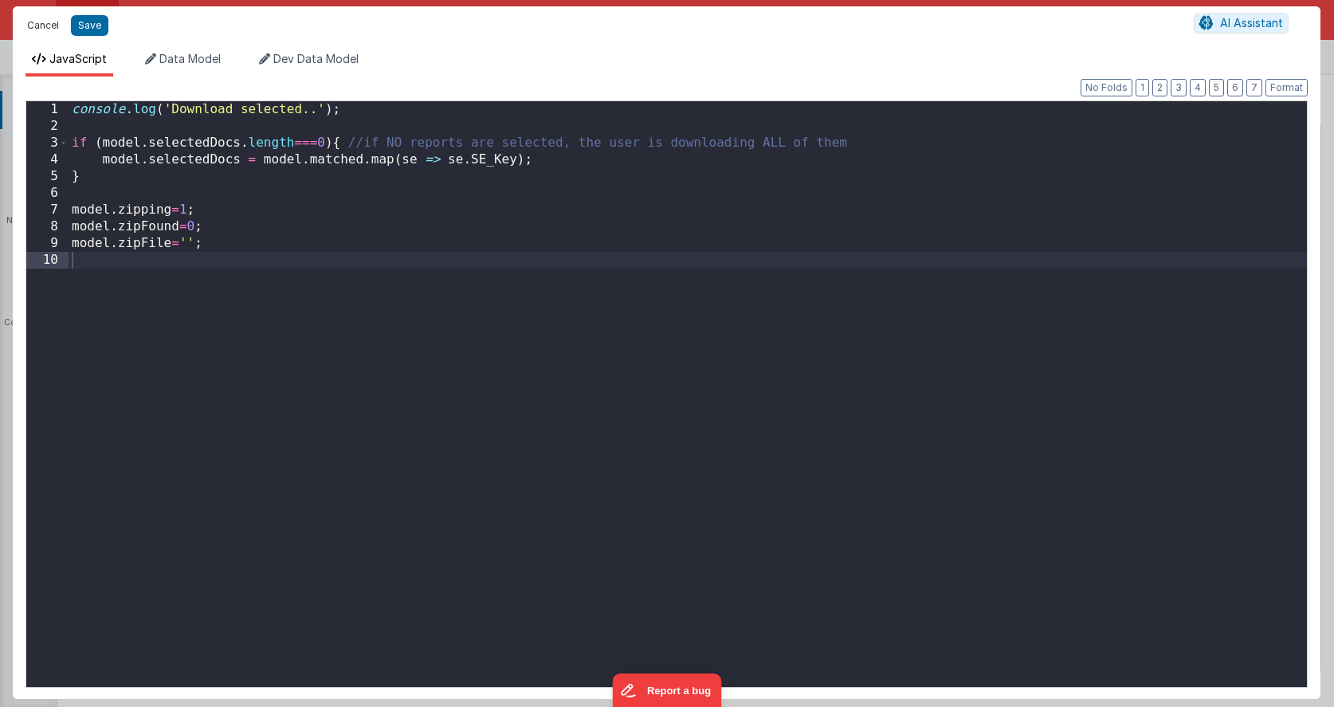
click at [51, 25] on button "Cancel" at bounding box center [43, 25] width 48 height 22
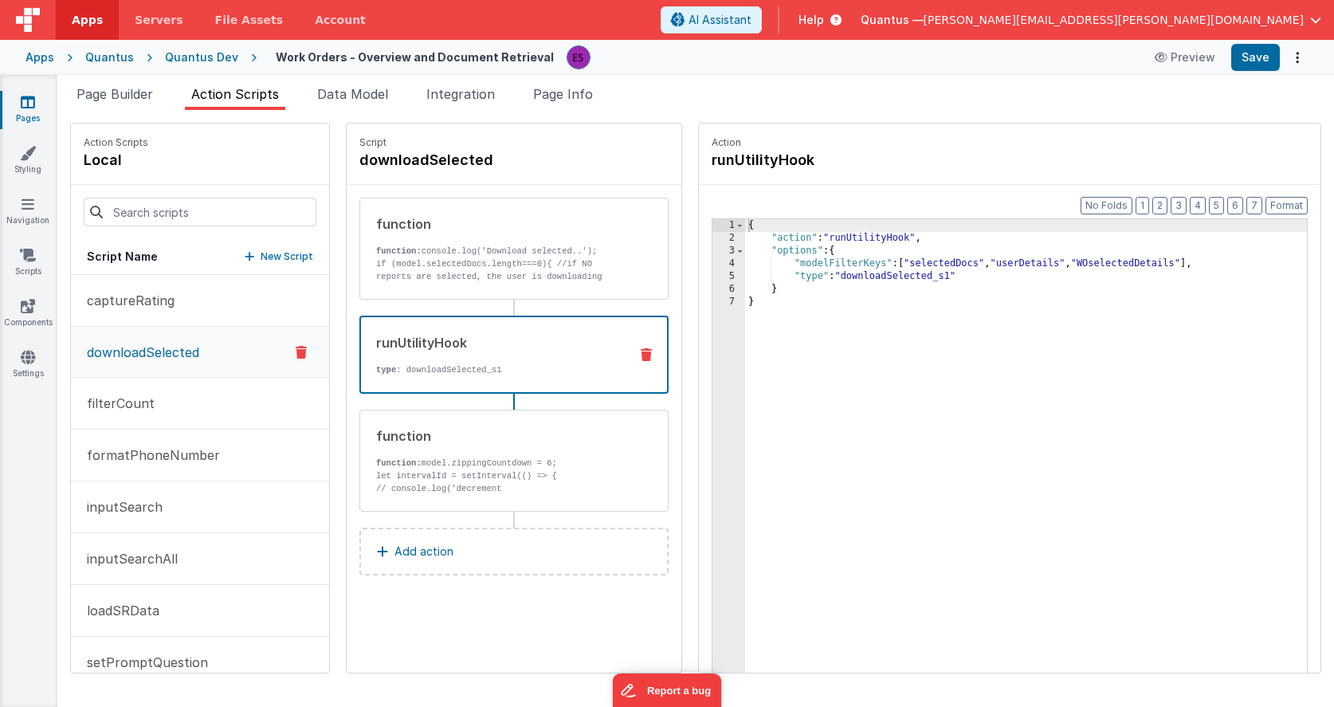
click at [404, 345] on div "runUtilityHook" at bounding box center [496, 342] width 240 height 19
click at [945, 278] on div "{ "action" : "runUtilityHook" , "options" : { "modelFilterKeys" : [ "selectedDo…" at bounding box center [1046, 483] width 602 height 528
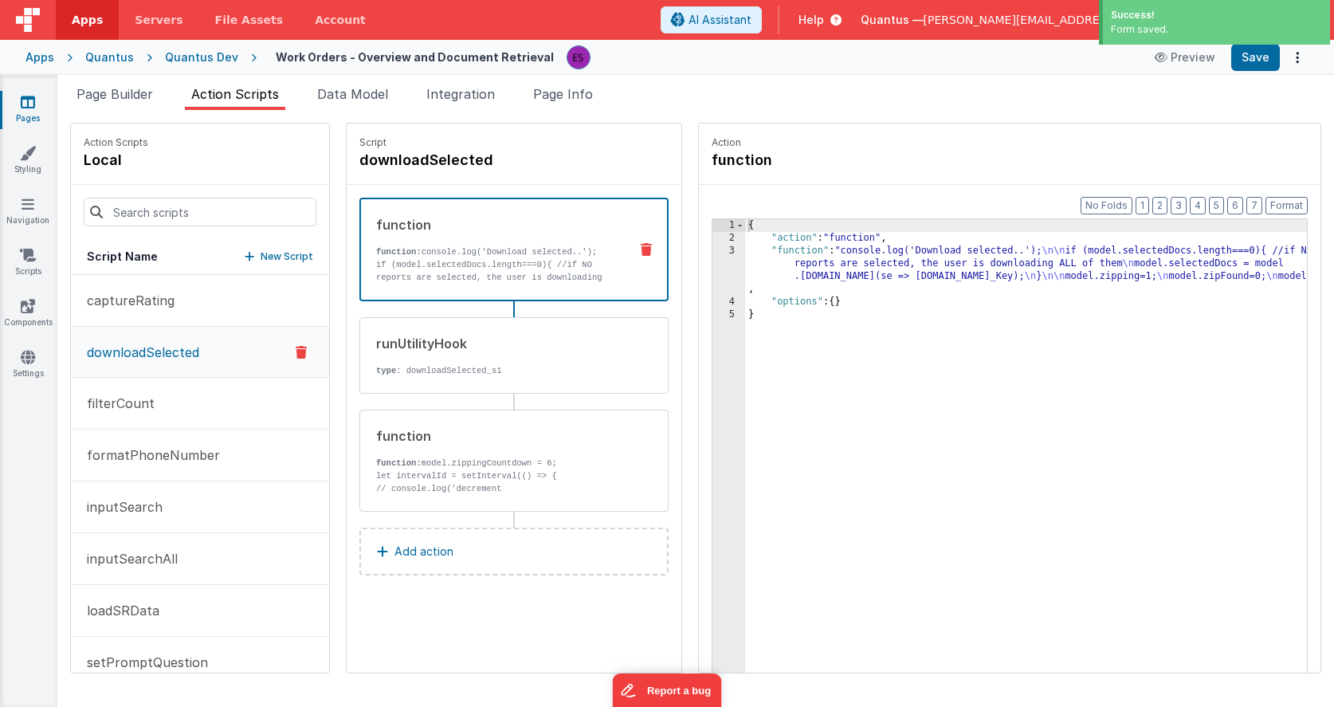
click at [472, 267] on p "if (model.selectedDocs.length===0){ //if NO reports are selected, the user is d…" at bounding box center [496, 283] width 240 height 51
click at [745, 270] on div "{ "action" : "function" , "function" : "console.log('Download selected..'); \n\…" at bounding box center [1046, 483] width 602 height 528
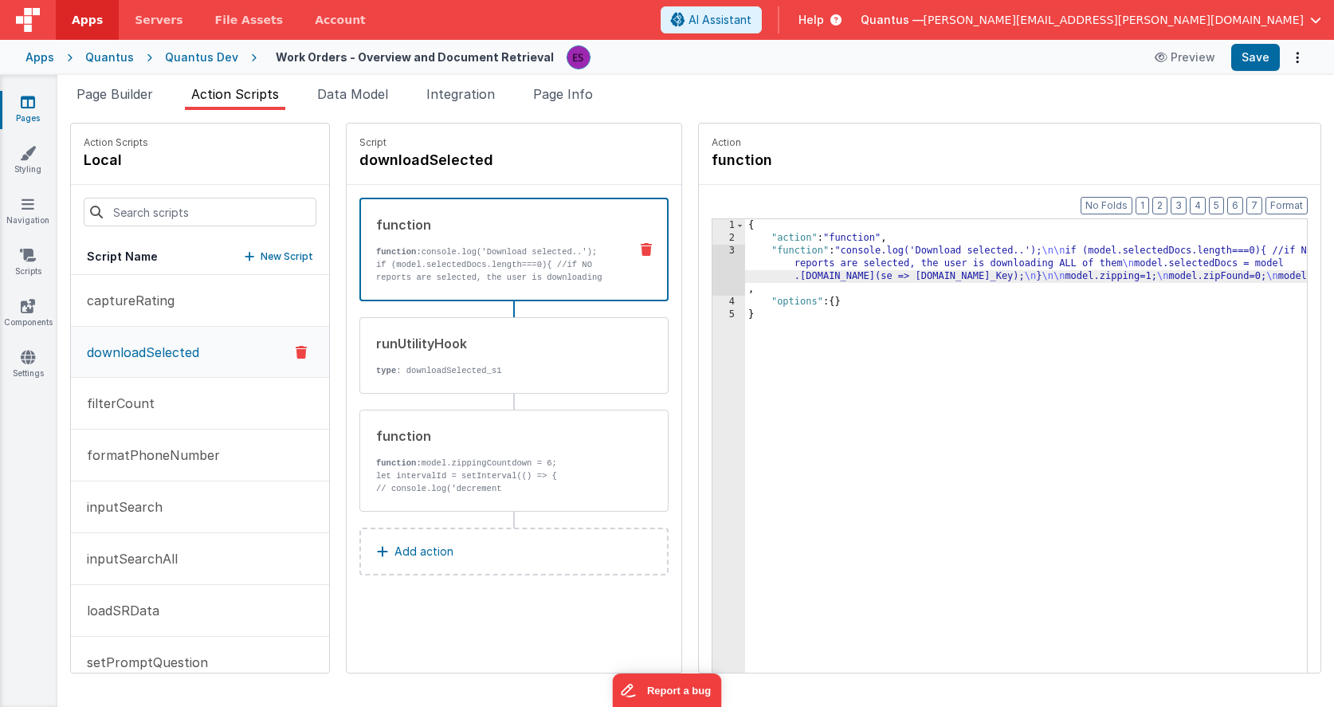
click at [712, 268] on div "3" at bounding box center [728, 270] width 33 height 51
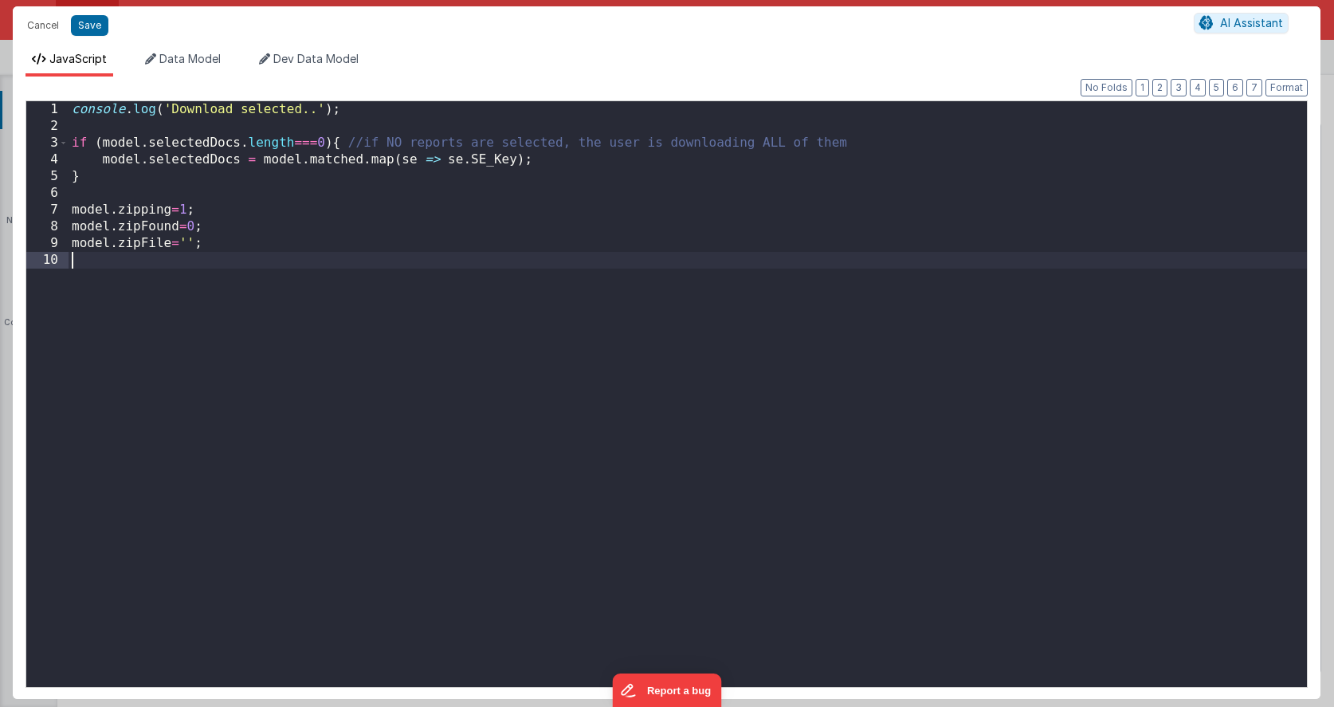
click at [323, 261] on div "console . log ( 'Download selected..' ) ; if ( model . selectedDocs . length ==…" at bounding box center [688, 410] width 1238 height 619
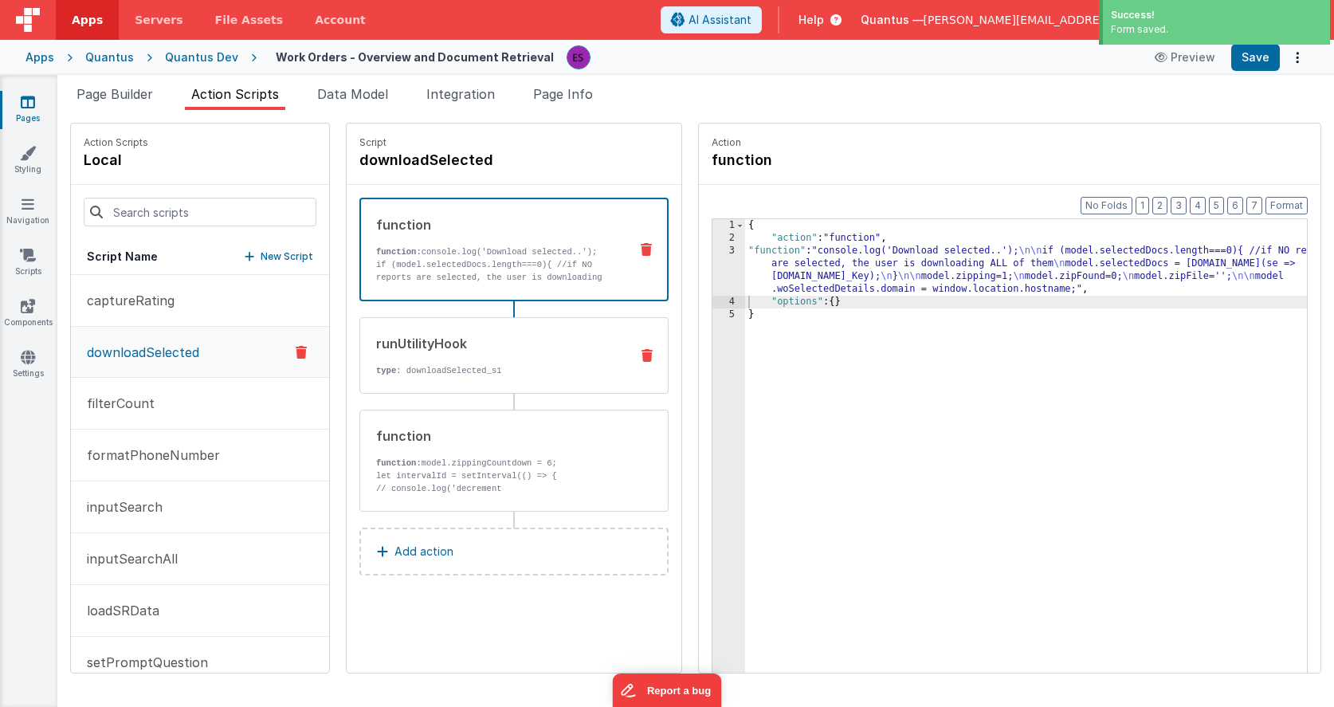
click at [466, 368] on p "type : downloadSelected_s1" at bounding box center [496, 370] width 241 height 13
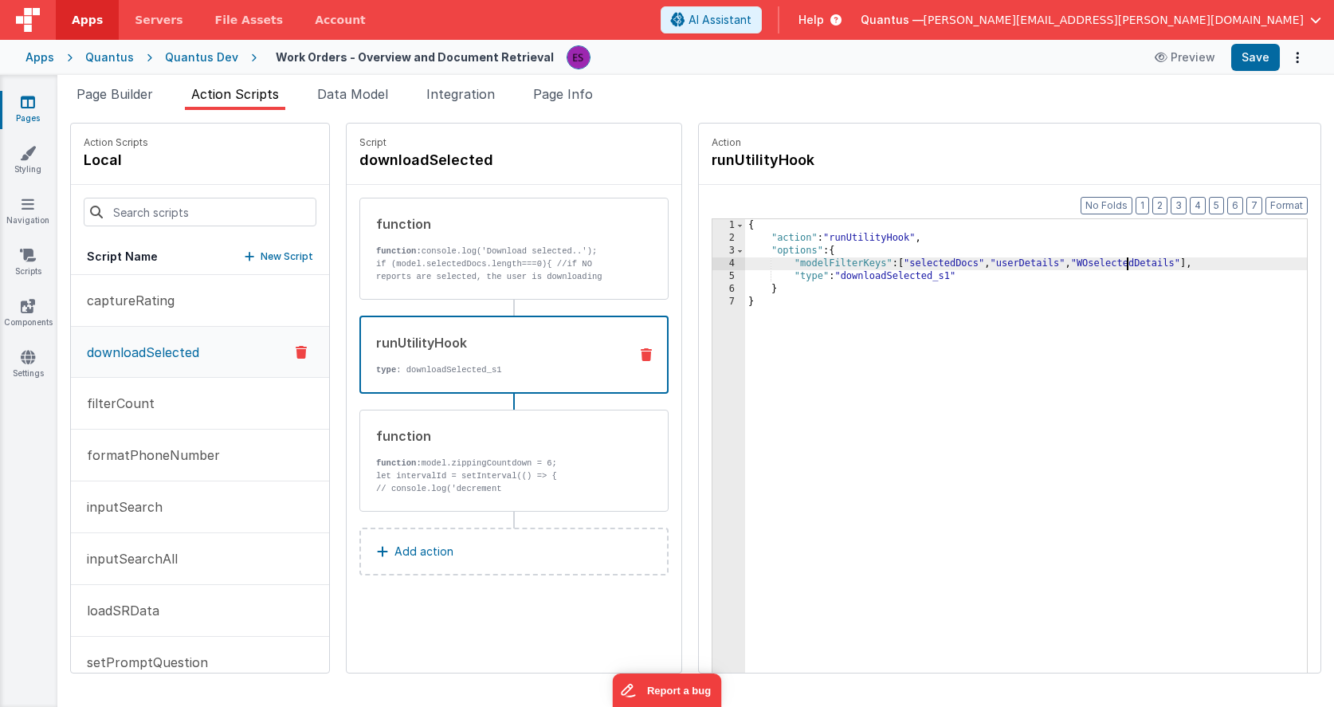
click at [1084, 264] on div "{ "action" : "runUtilityHook" , "options" : { "modelFilterKeys" : [ "selectedDo…" at bounding box center [1046, 483] width 602 height 528
click at [1039, 343] on div "{ "action" : "runUtilityHook" , "options" : { "modelFilterKeys" : [ "selectedDo…" at bounding box center [1046, 483] width 602 height 528
click at [493, 267] on p "if (model.selectedDocs.length===0){ //if NO reports are selected, the user is d…" at bounding box center [496, 282] width 241 height 51
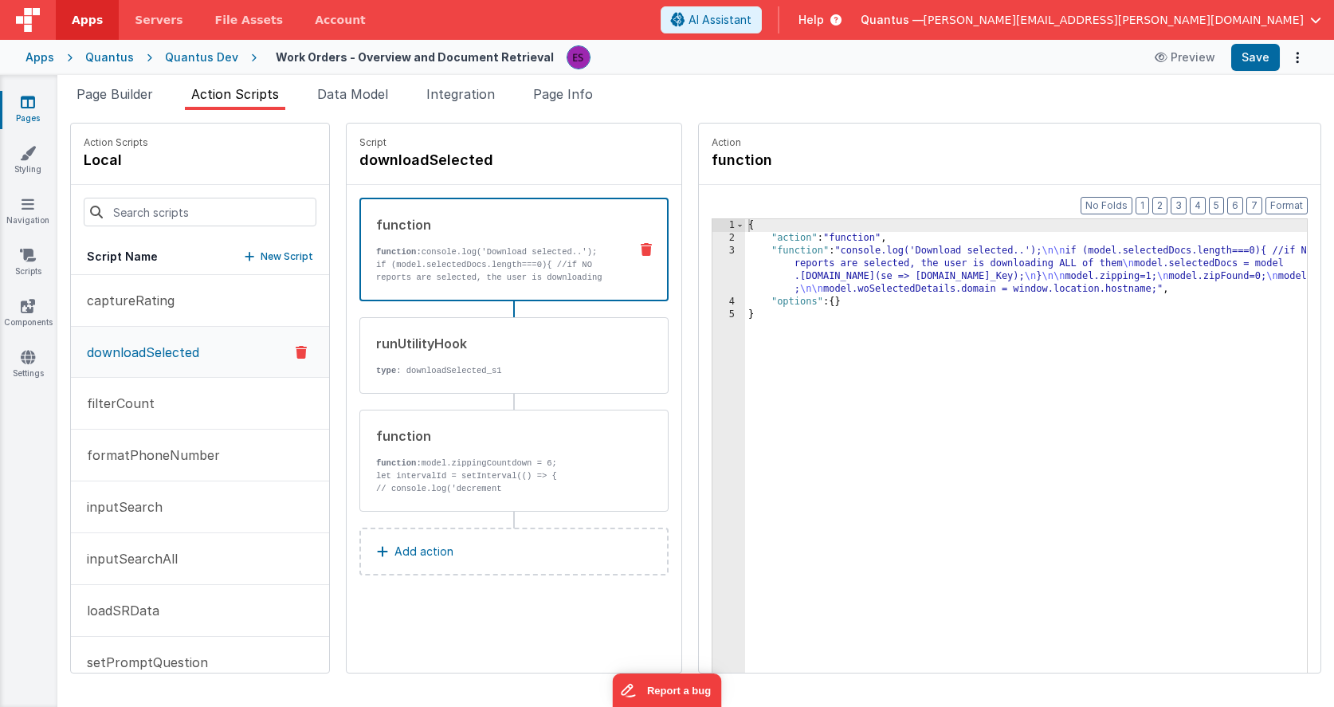
drag, startPoint x: 776, startPoint y: 259, endPoint x: 751, endPoint y: 265, distance: 26.3
click at [775, 260] on div "{ "action" : "function" , "function" : "console.log('Download selected..'); \n\…" at bounding box center [1046, 483] width 602 height 528
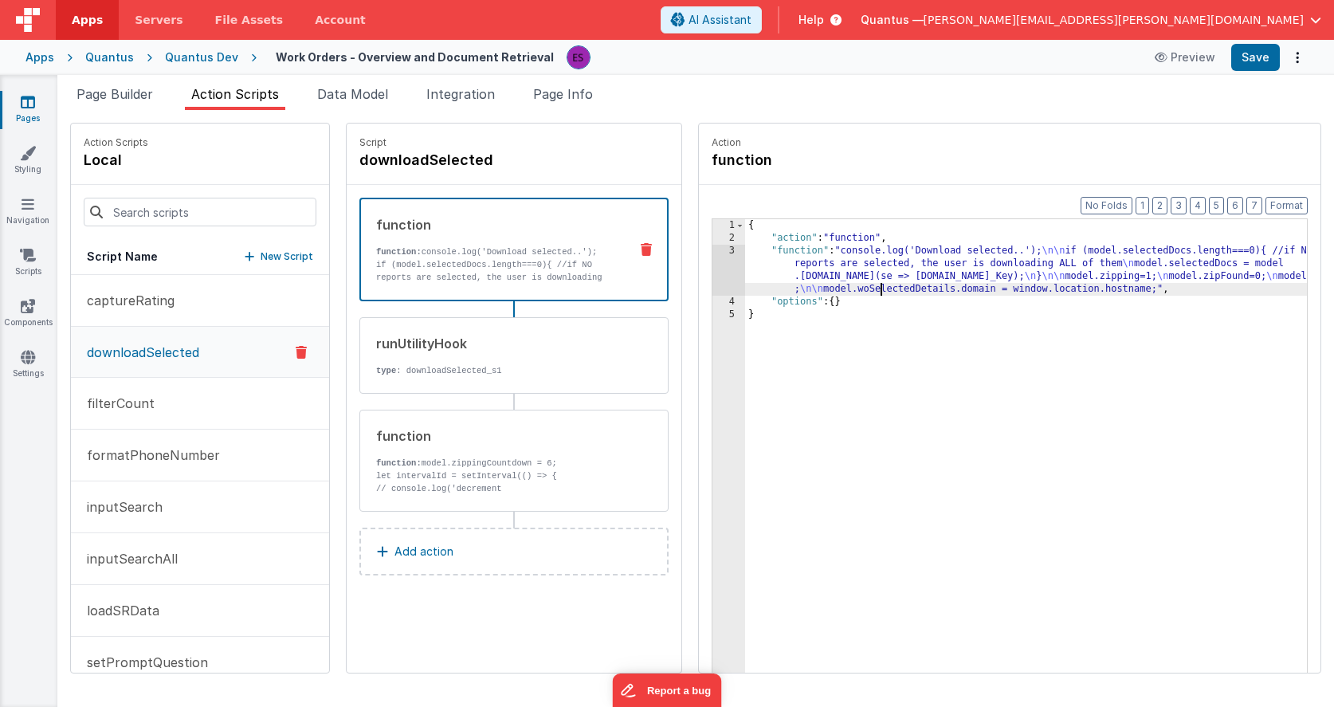
click at [841, 290] on div "{ "action" : "function" , "function" : "console.log('Download selected..'); \n\…" at bounding box center [1046, 483] width 602 height 528
click at [941, 289] on div "{ "action" : "function" , "function" : "console.log('Download selected..'); \n\…" at bounding box center [1046, 483] width 602 height 528
click at [911, 421] on div "{ "action" : "function" , "function" : "console.log('Download selected..'); \n\…" at bounding box center [1046, 483] width 602 height 528
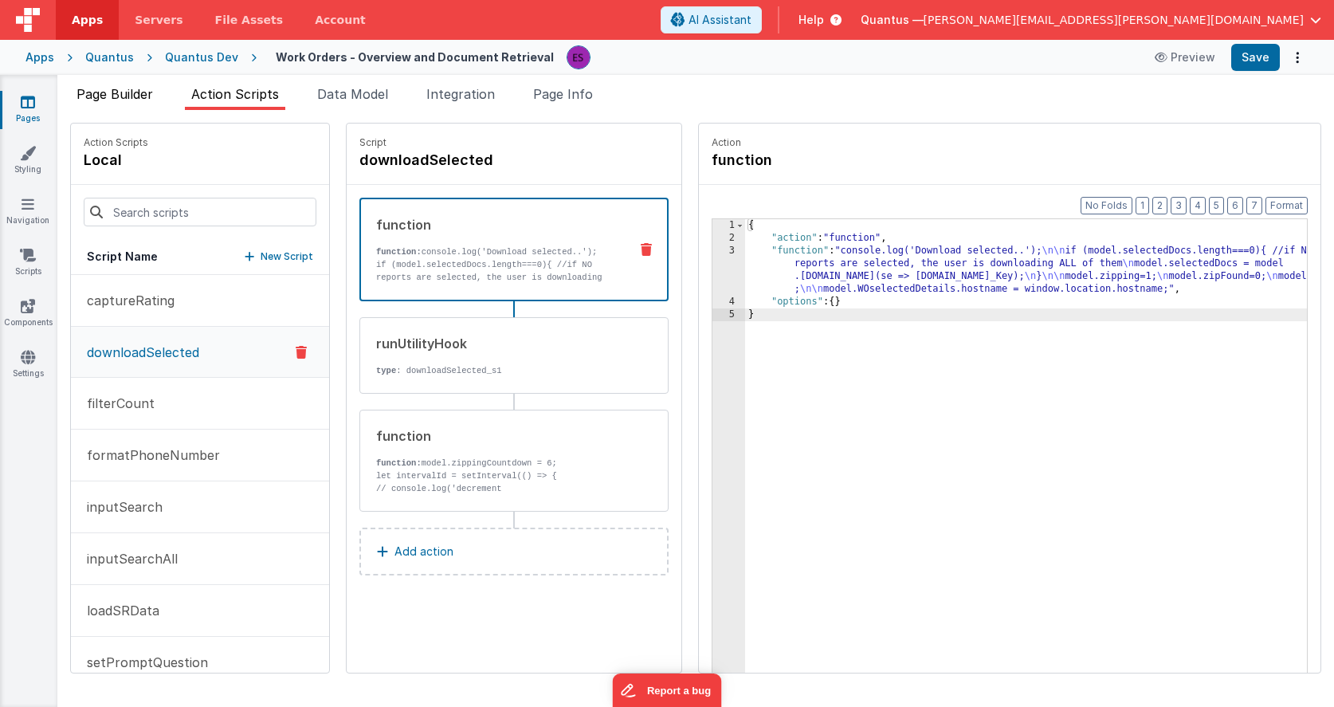
click at [129, 96] on span "Page Builder" at bounding box center [114, 94] width 76 height 16
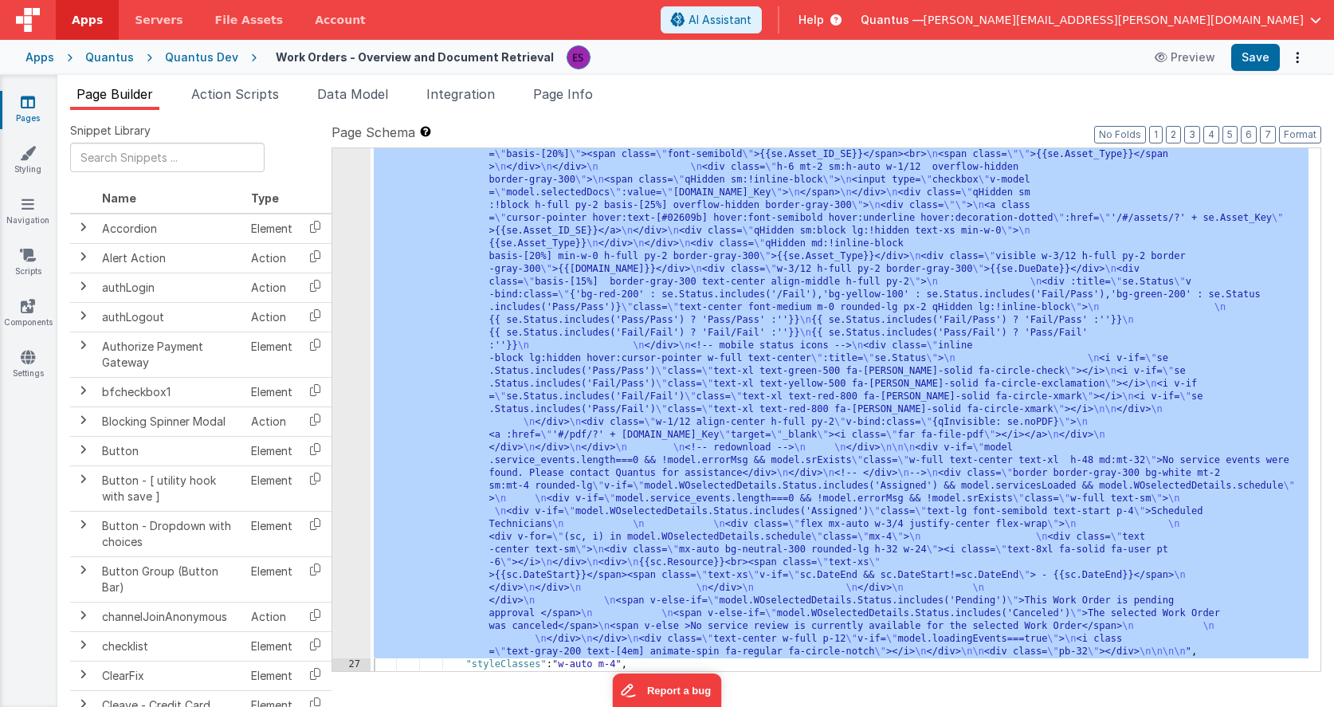
click at [21, 112] on link "Pages" at bounding box center [27, 110] width 57 height 32
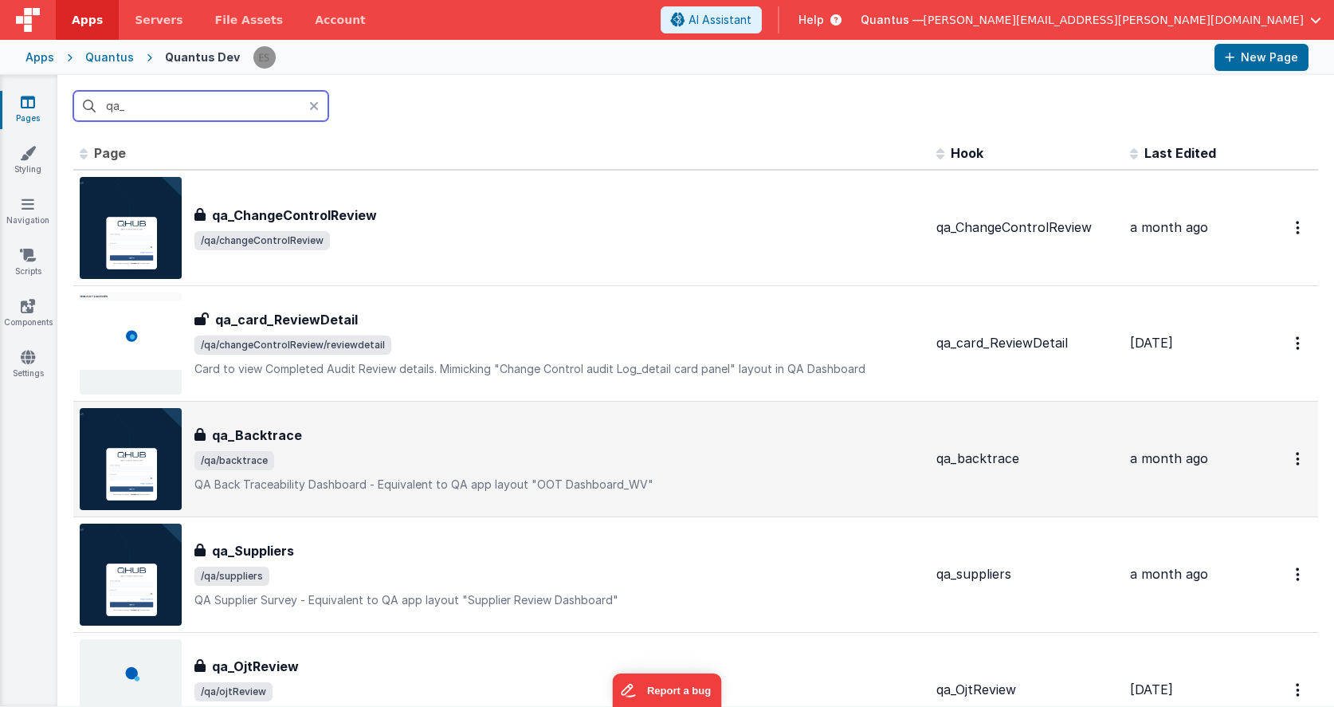
scroll to position [33, 0]
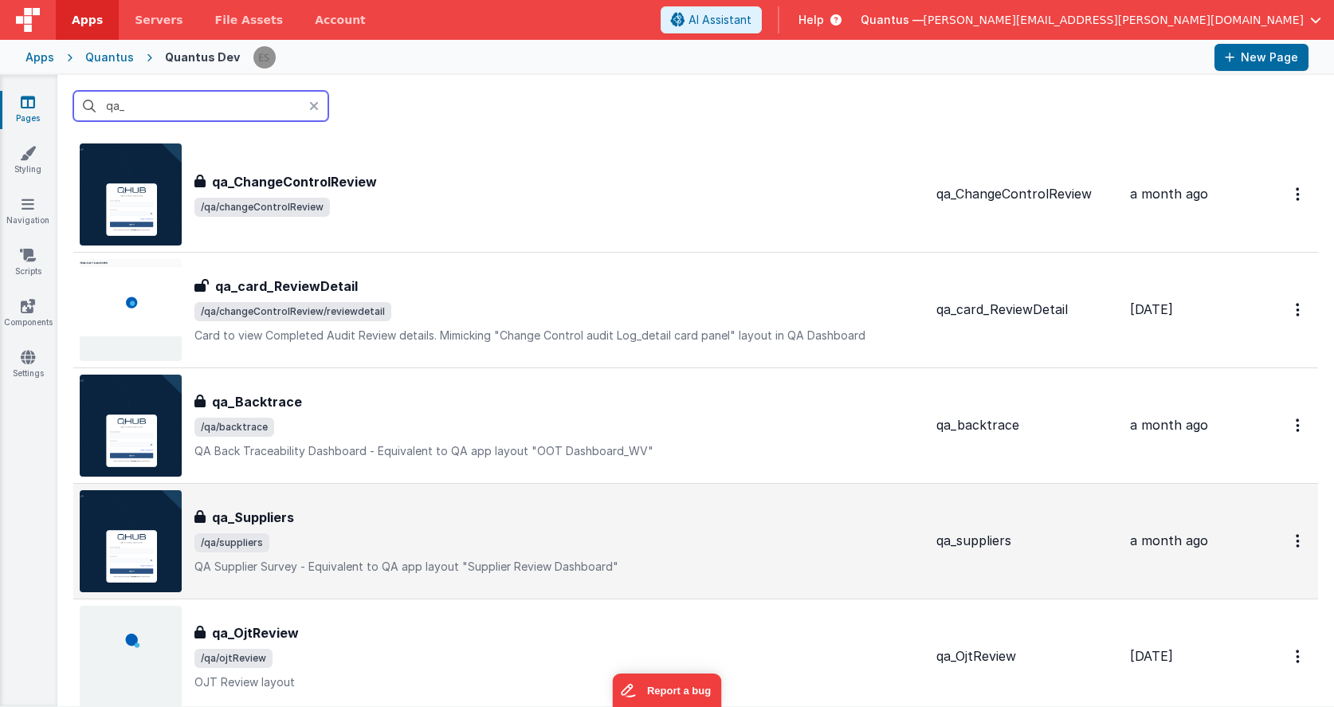
type input "qa_"
click at [508, 522] on div "qa_Suppliers" at bounding box center [558, 517] width 729 height 19
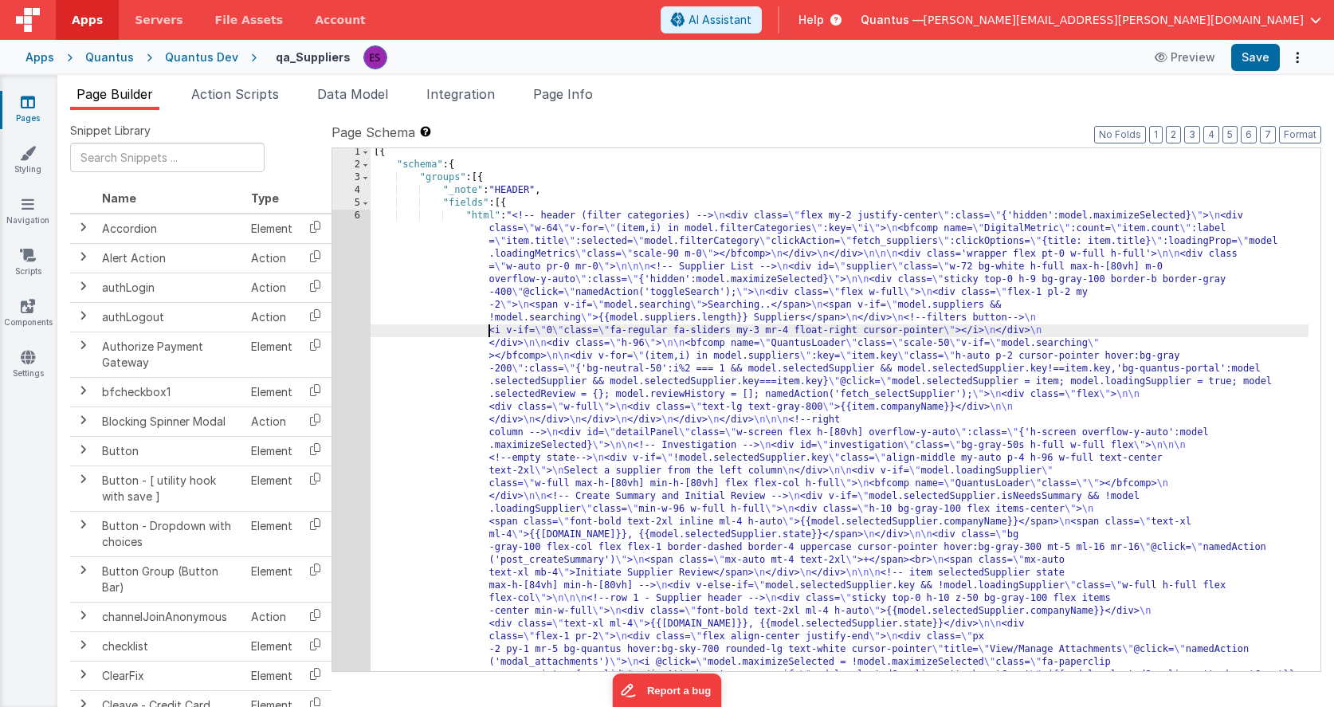
scroll to position [2, 0]
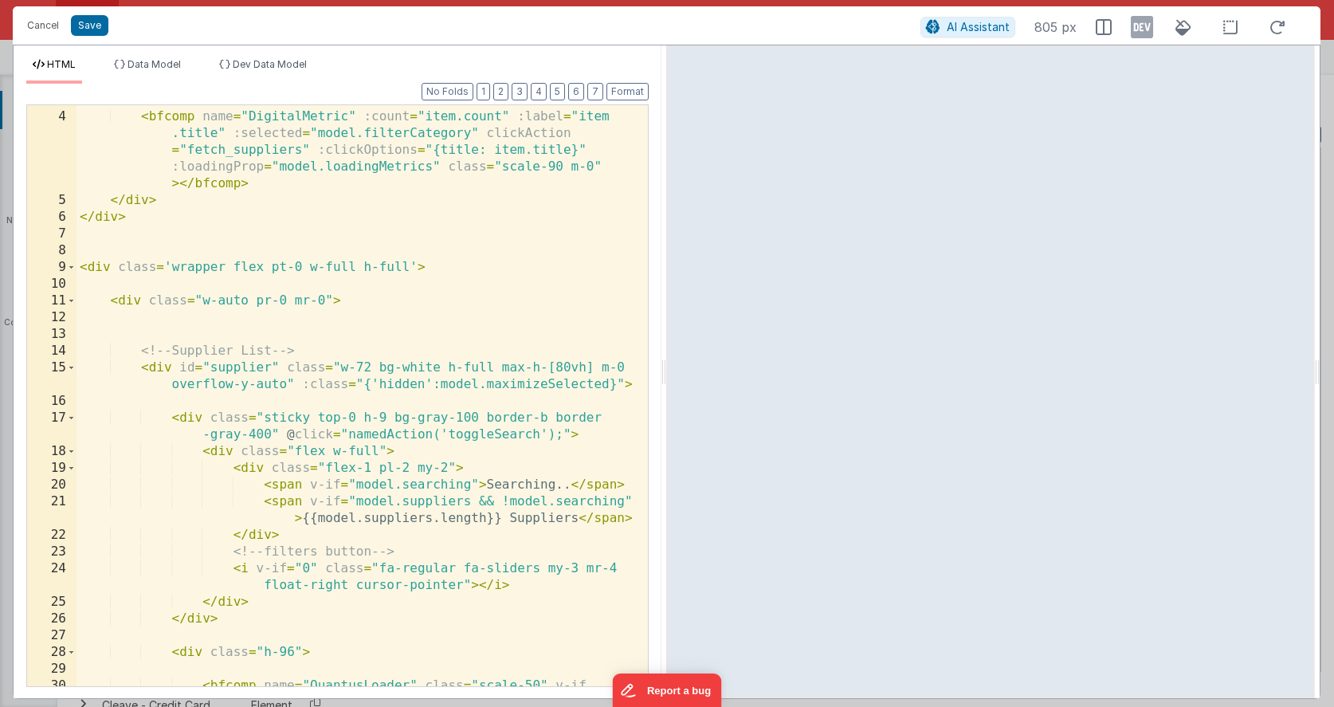
scroll to position [0, 0]
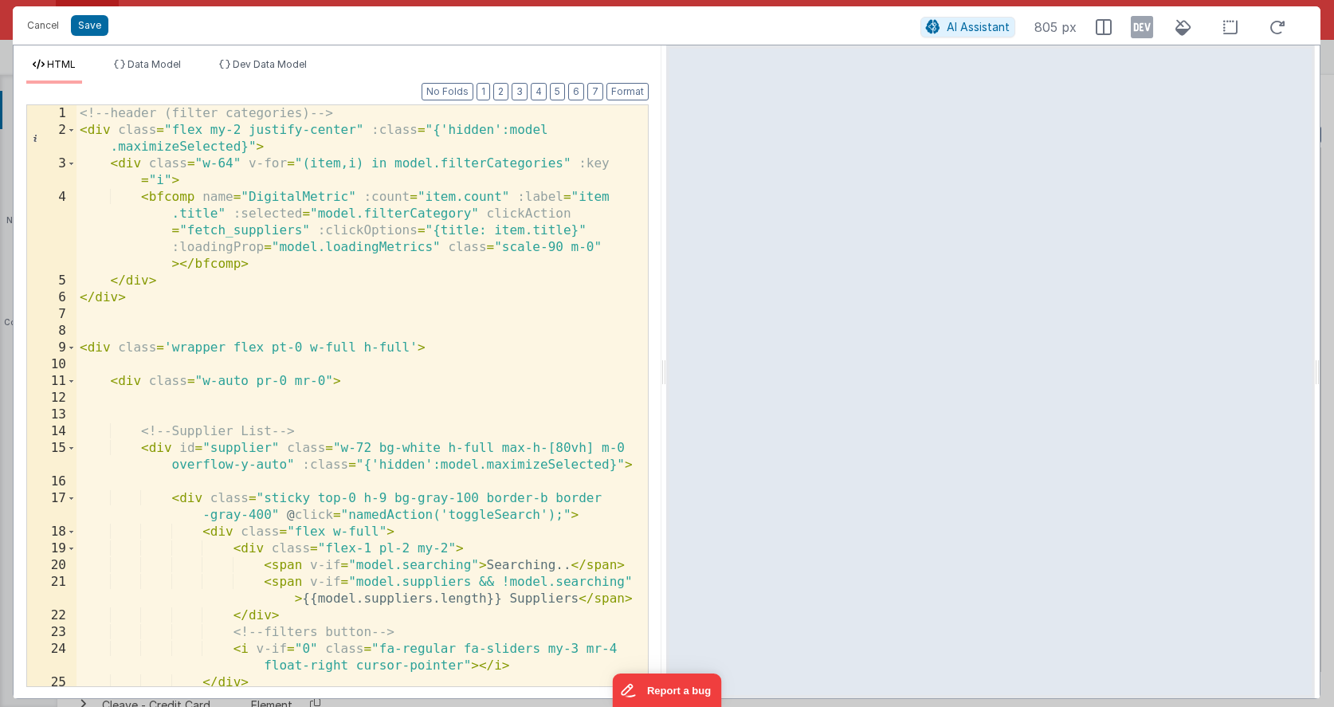
click at [477, 258] on div "<!-- header (filter categories) --> < div class = "flex my-2 justify-center" :c…" at bounding box center [355, 412] width 559 height 614
